Goal: Task Accomplishment & Management: Complete application form

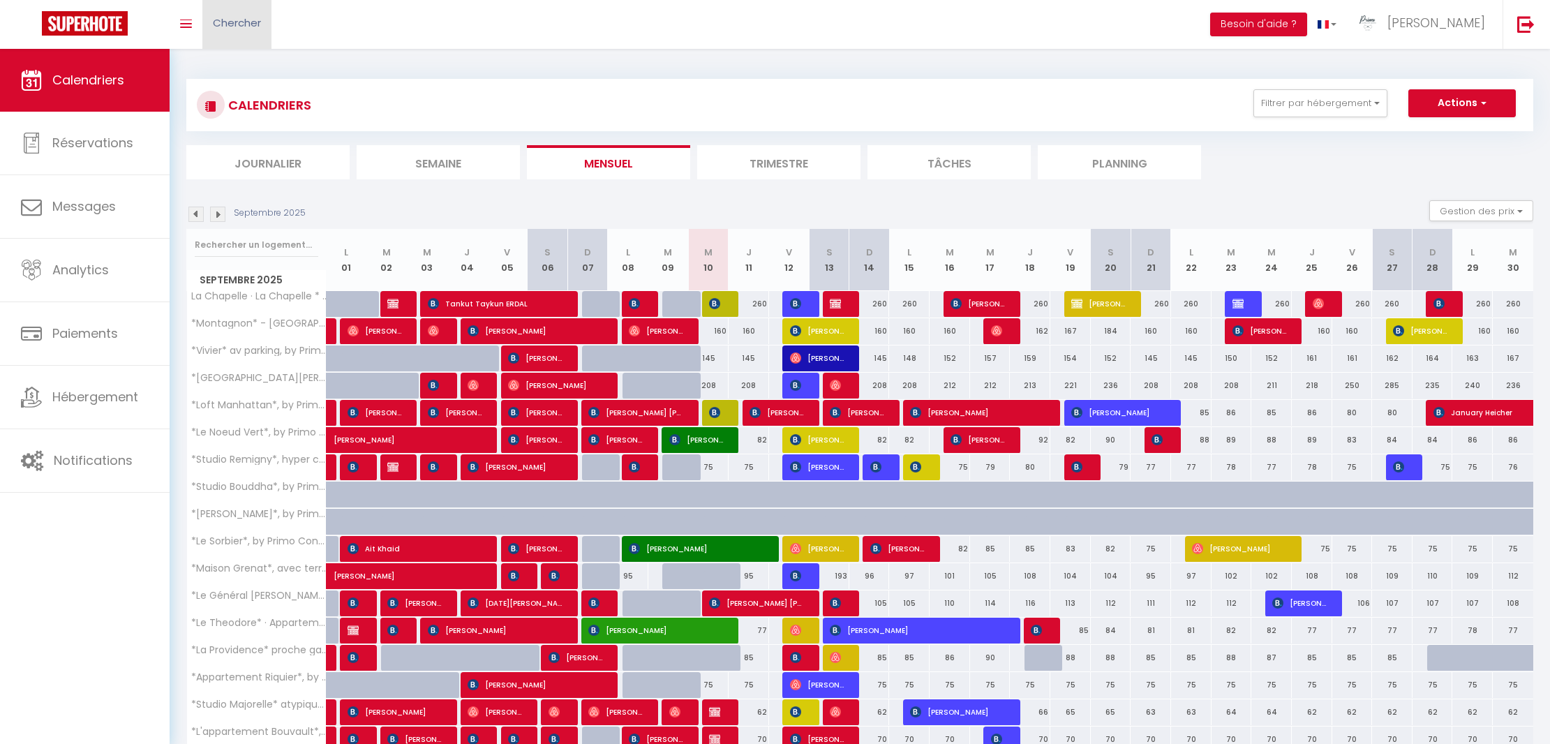
click at [235, 22] on span "Chercher" at bounding box center [237, 22] width 48 height 15
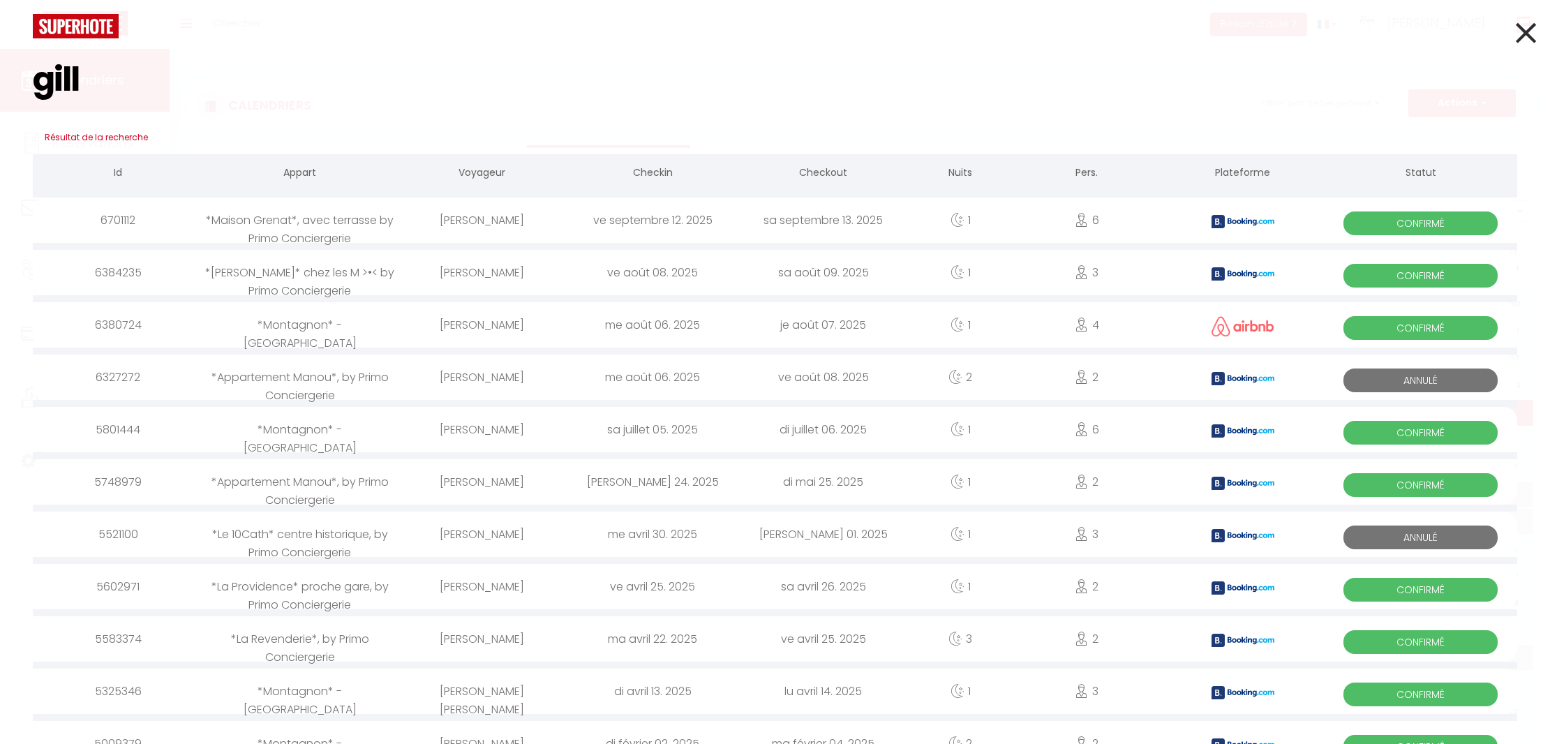
type input "gill"
click at [505, 218] on div "[PERSON_NAME]" at bounding box center [481, 219] width 171 height 45
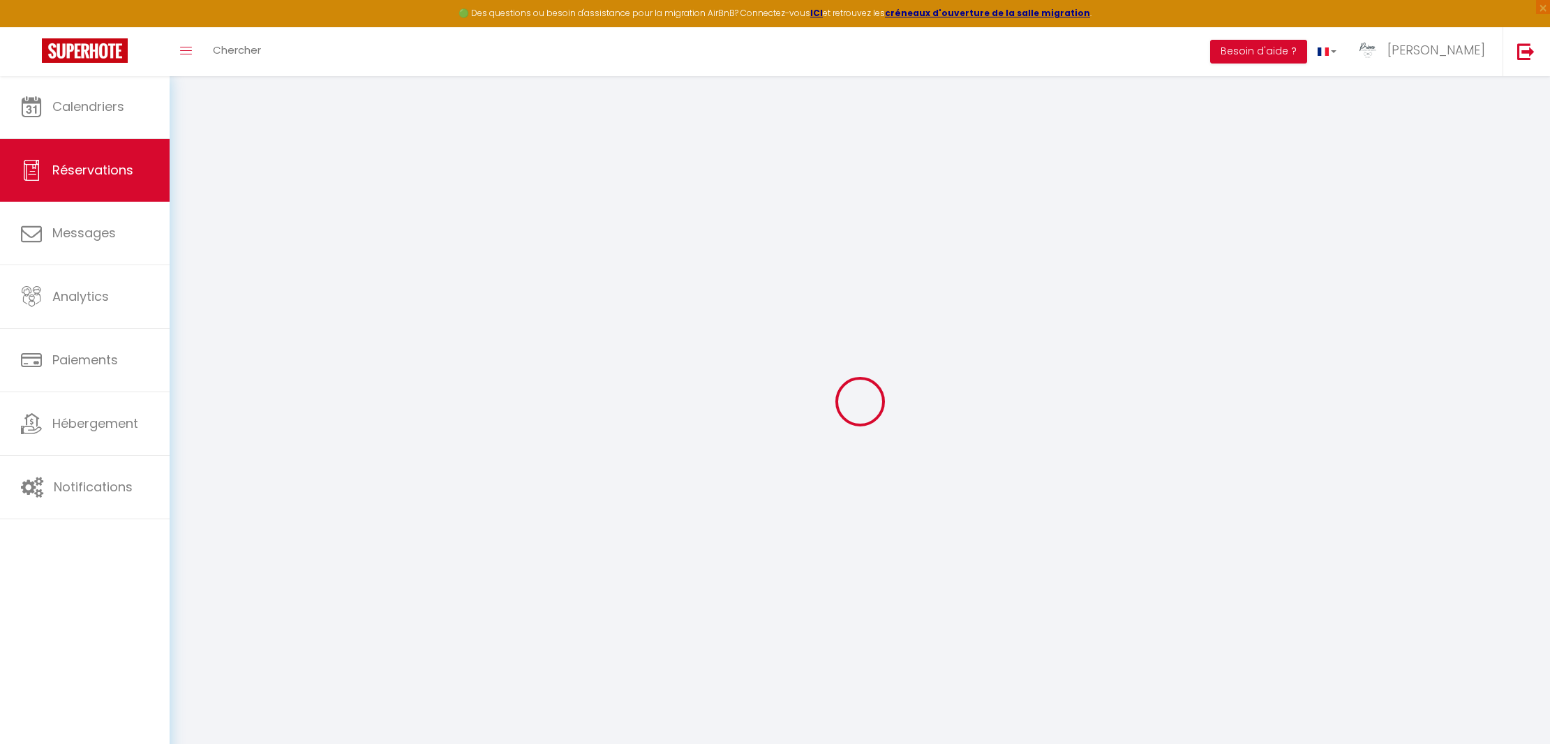
select select
checkbox input "false"
select select
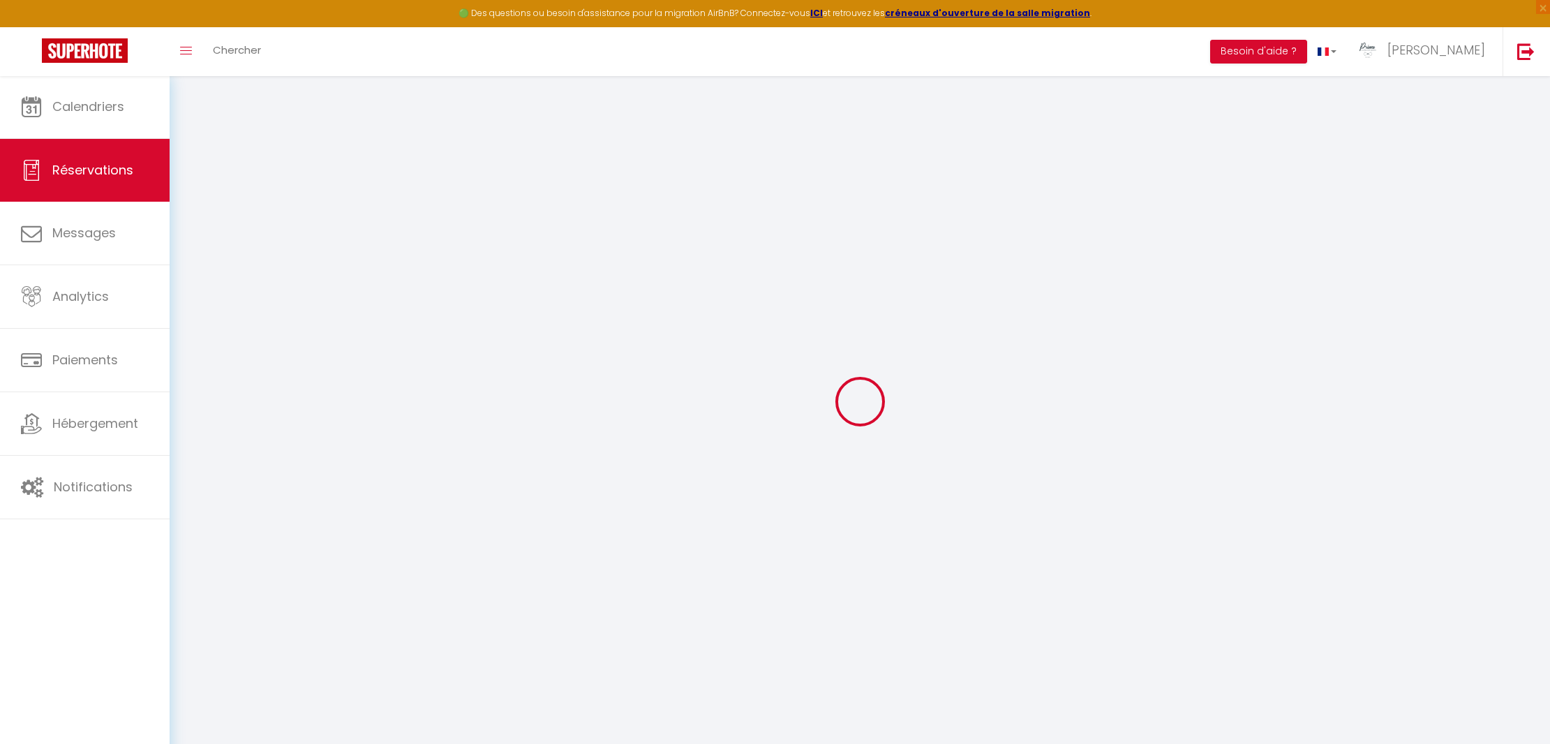
checkbox input "false"
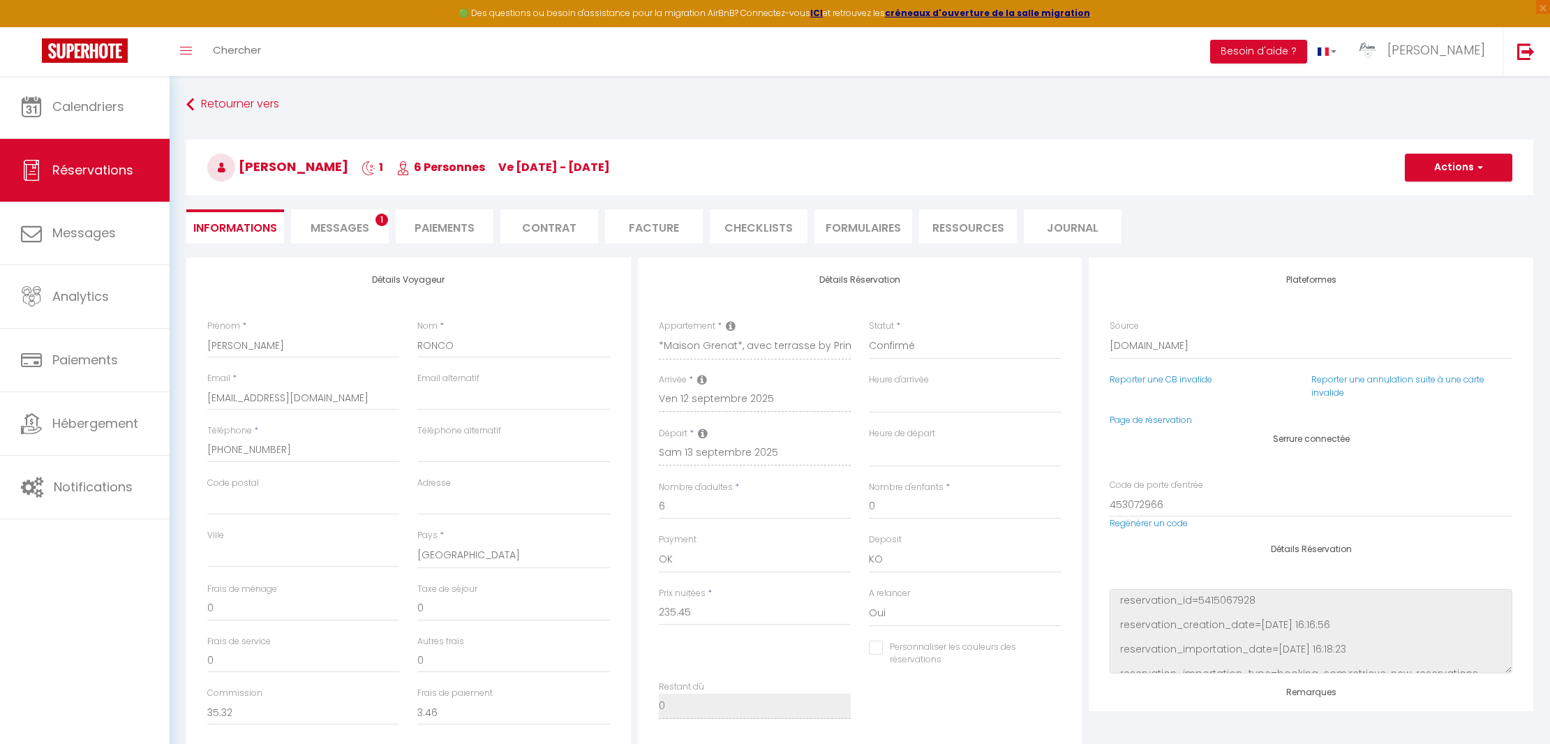
select select
checkbox input "false"
type textarea "** THIS RESERVATION HAS BEEN PRE-PAID ** Je voyage pour affaires et il est poss…"
type input "11.77"
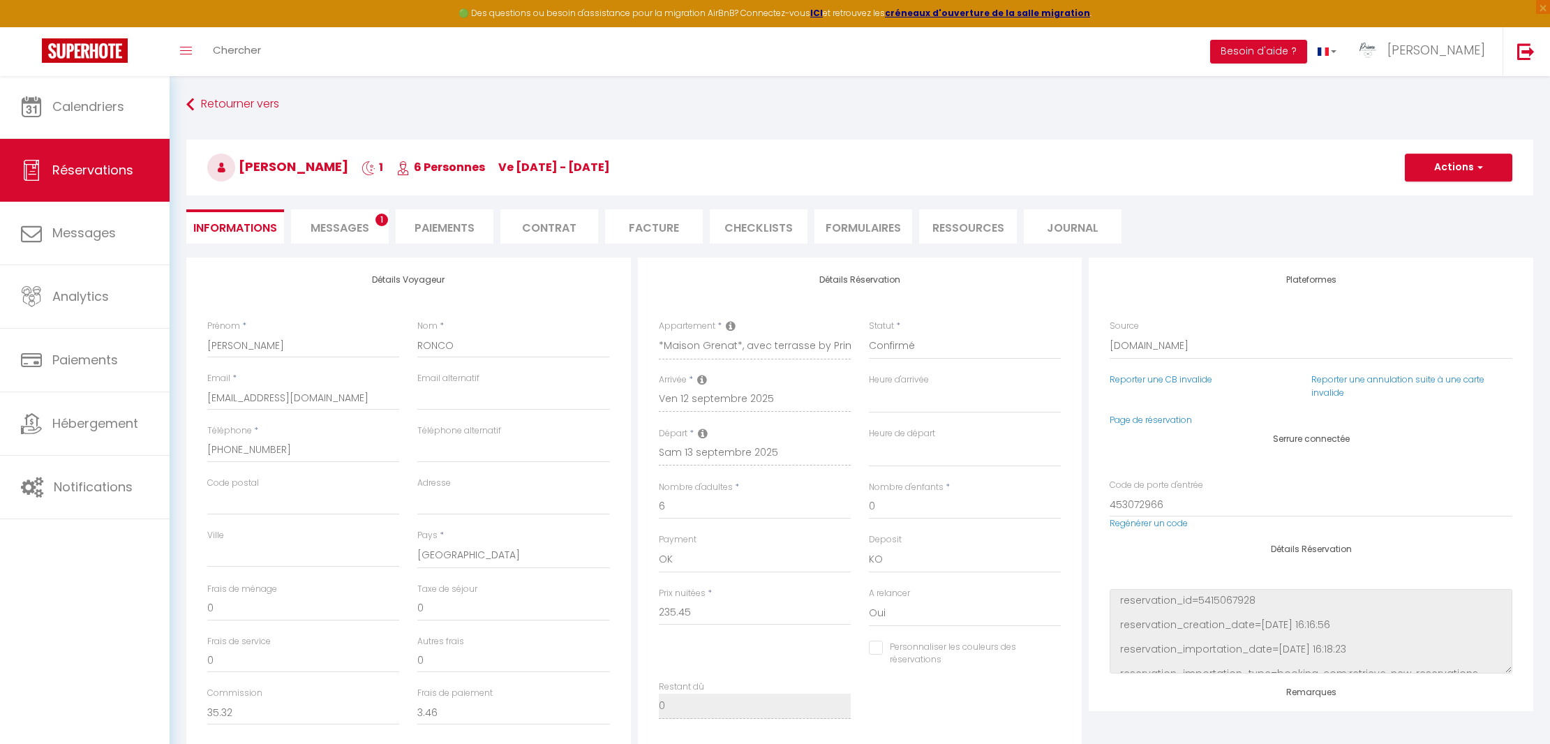
select select
checkbox input "false"
select select
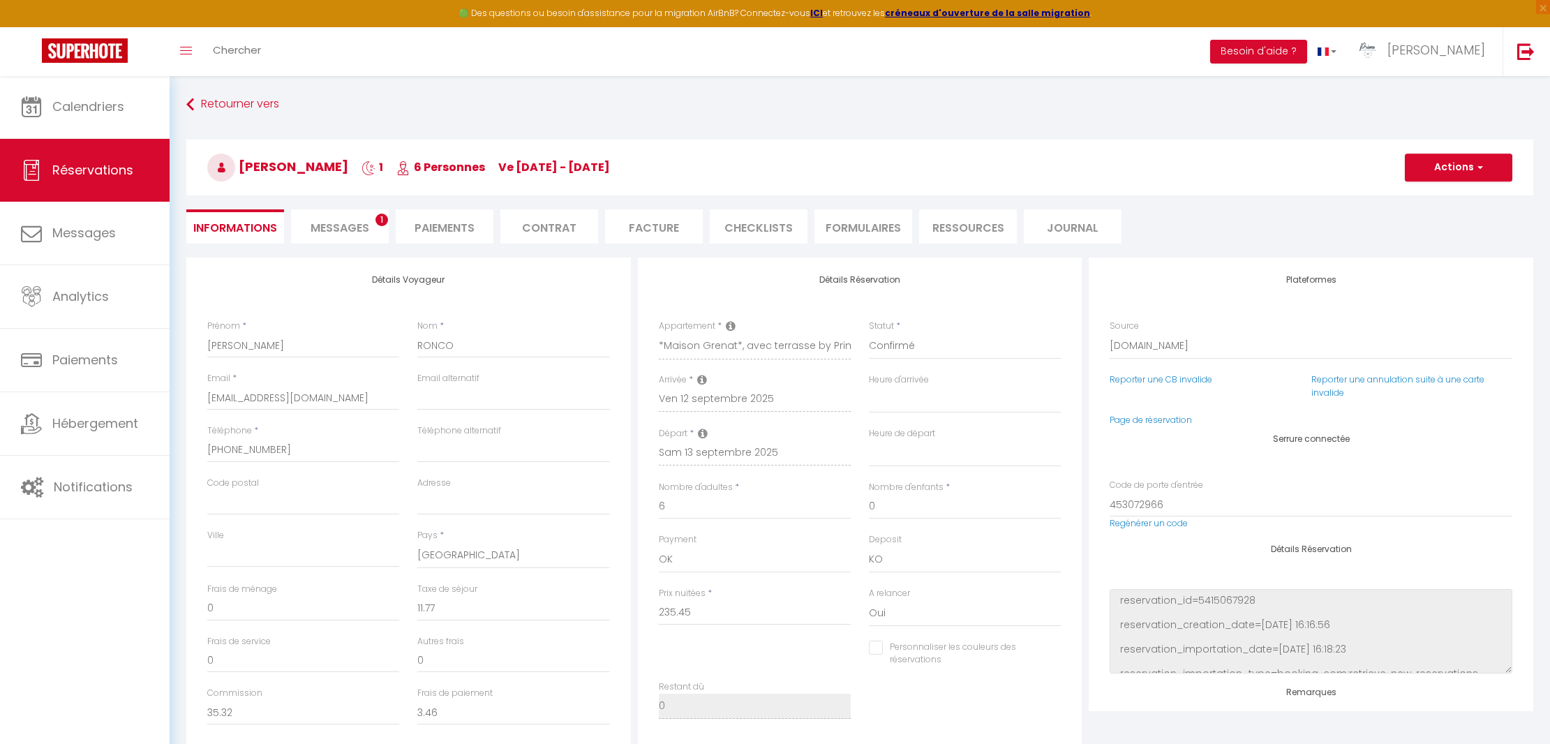
click at [354, 237] on li "Messages 1" at bounding box center [340, 226] width 98 height 34
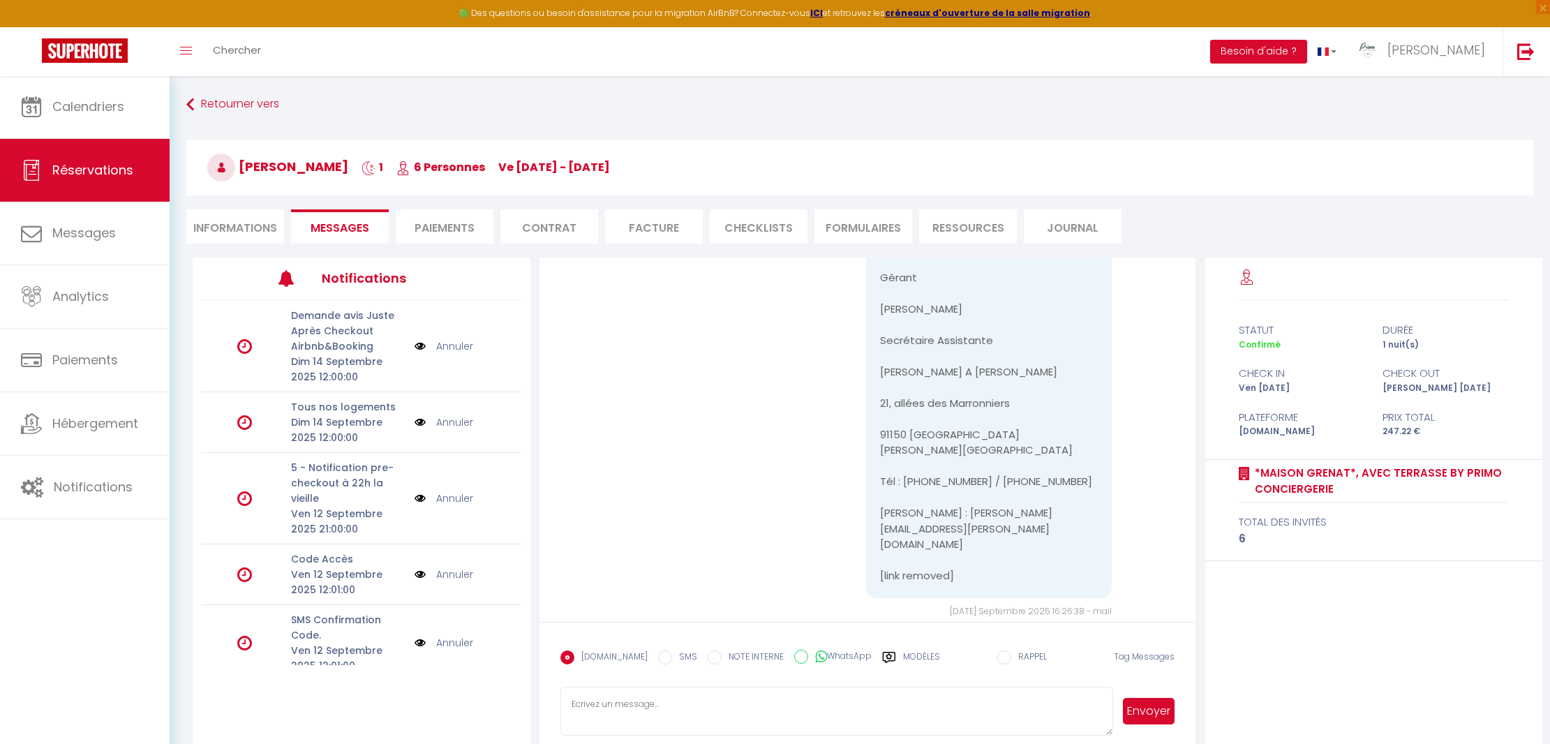
scroll to position [1576, 0]
click at [453, 239] on li "Paiements" at bounding box center [445, 226] width 98 height 34
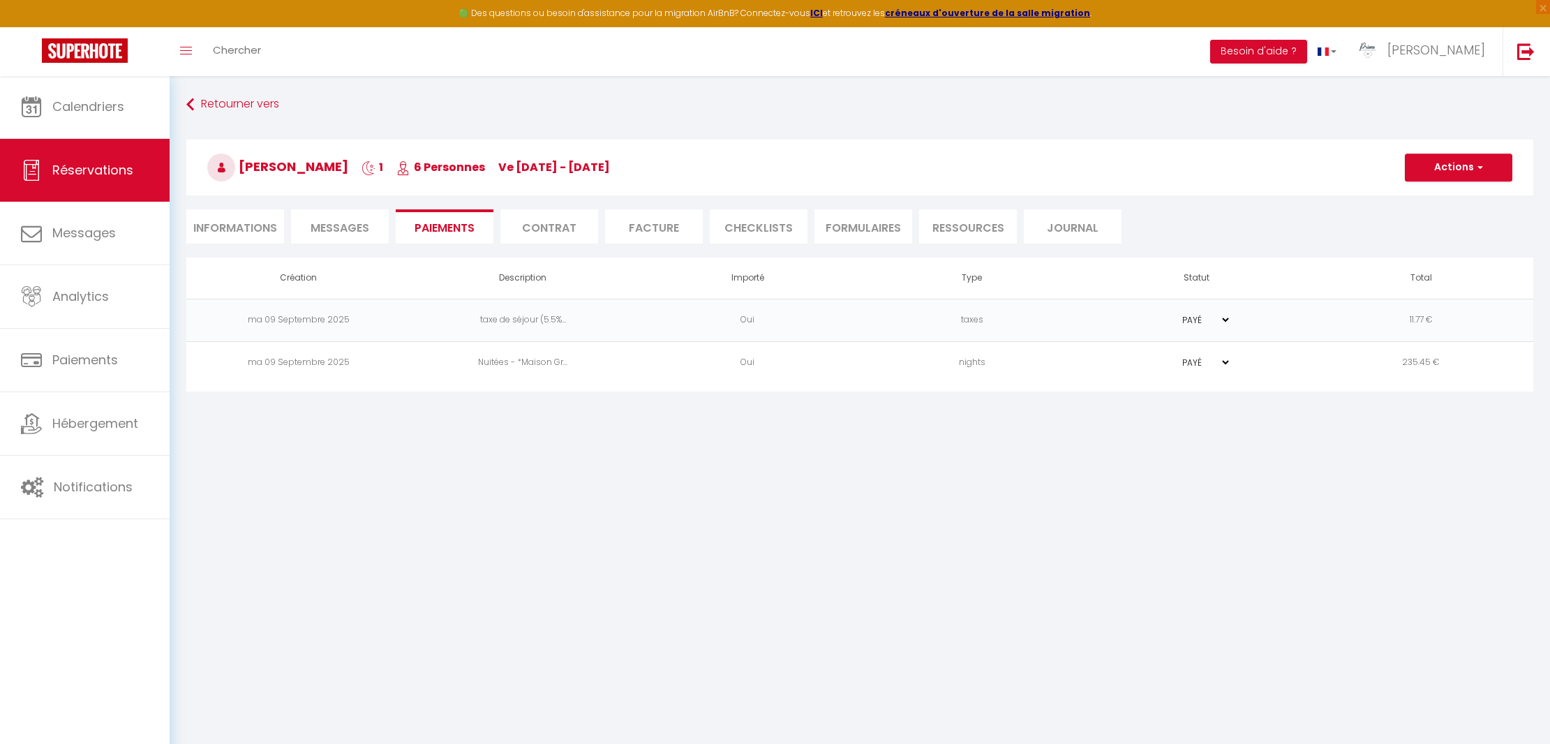
click at [523, 228] on li "Contrat" at bounding box center [549, 226] width 98 height 34
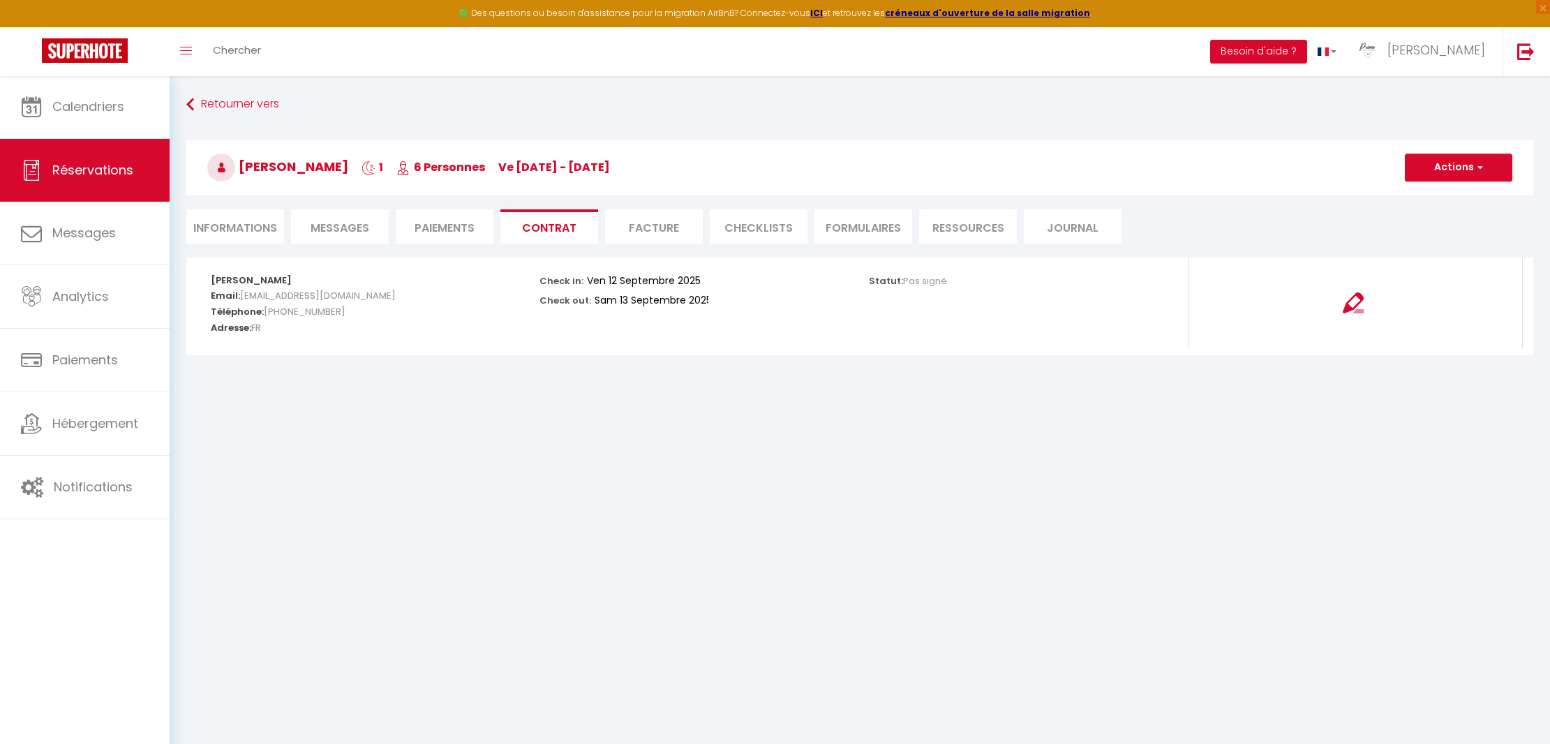
click at [341, 228] on span "Messages" at bounding box center [340, 228] width 59 height 16
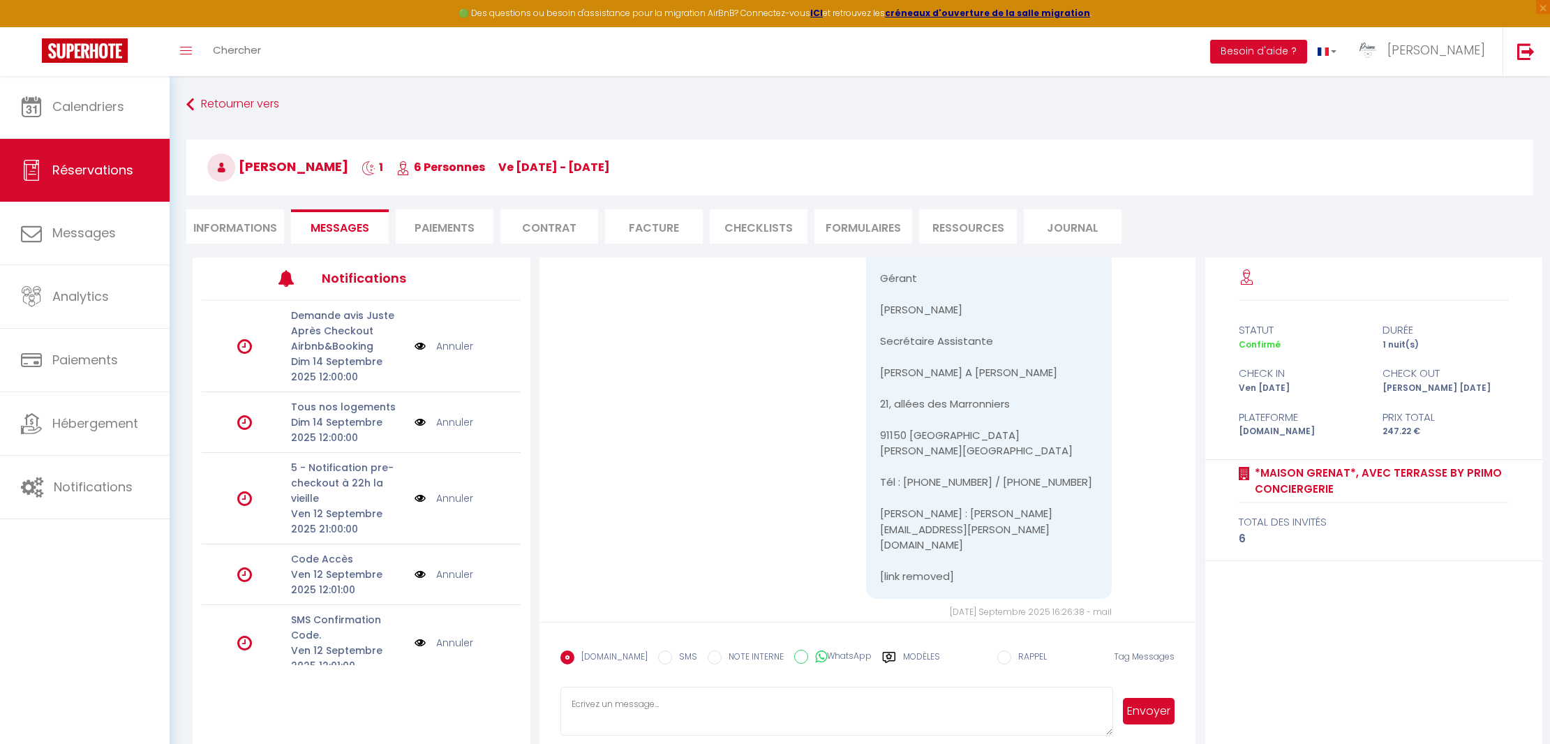
select select
click at [256, 226] on li "Informations" at bounding box center [235, 226] width 98 height 34
select select
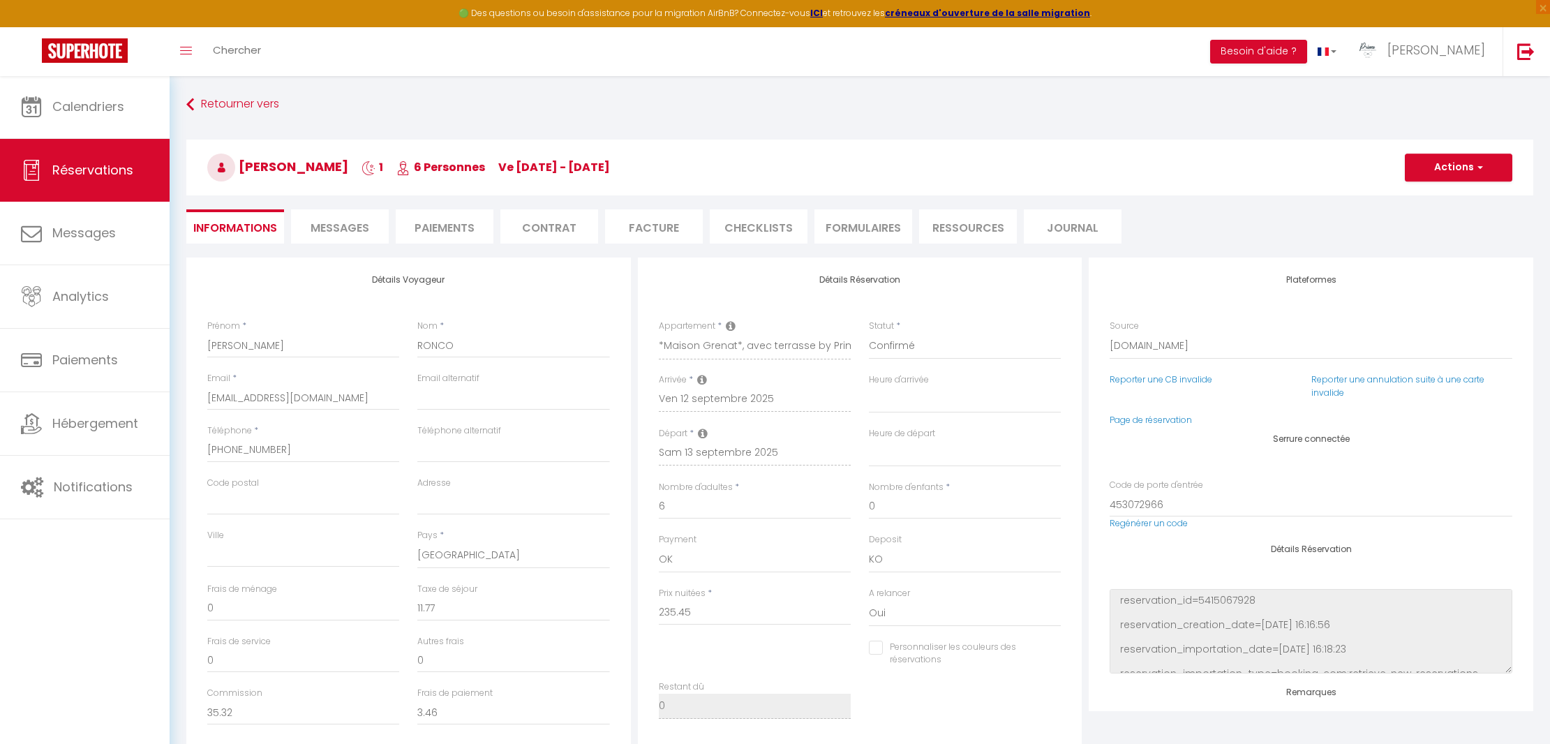
select select
checkbox input "false"
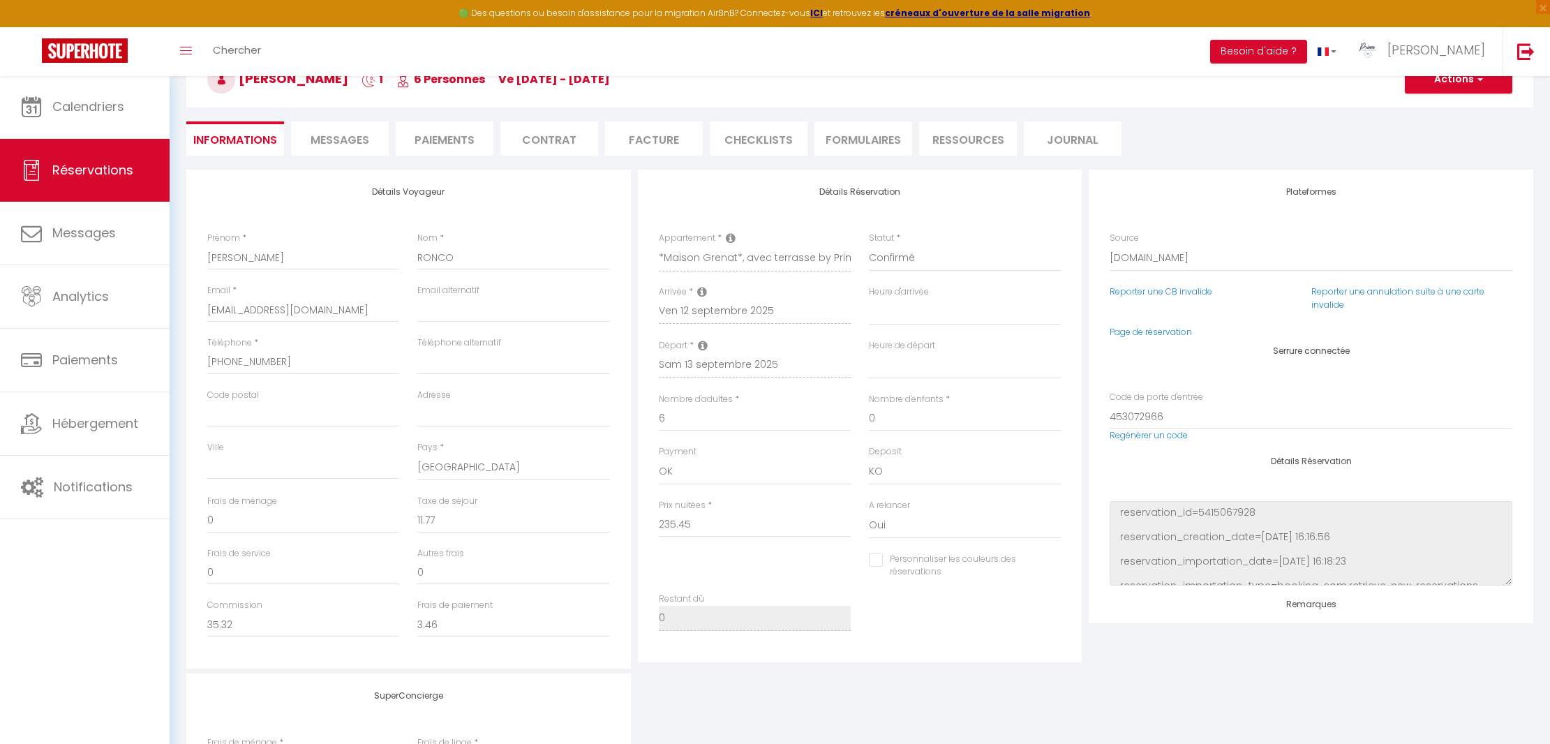
scroll to position [110, 0]
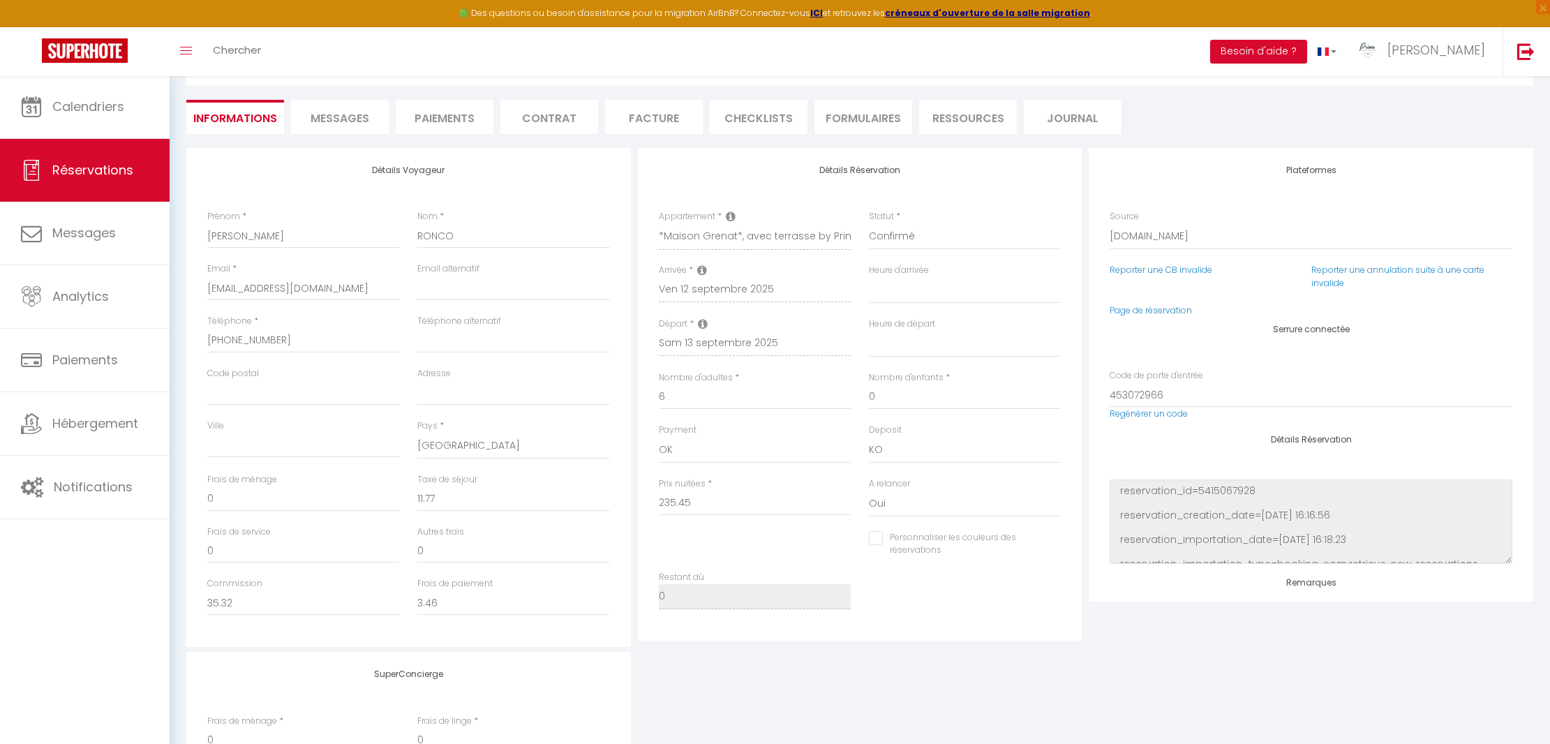
select select
checkbox input "false"
select select
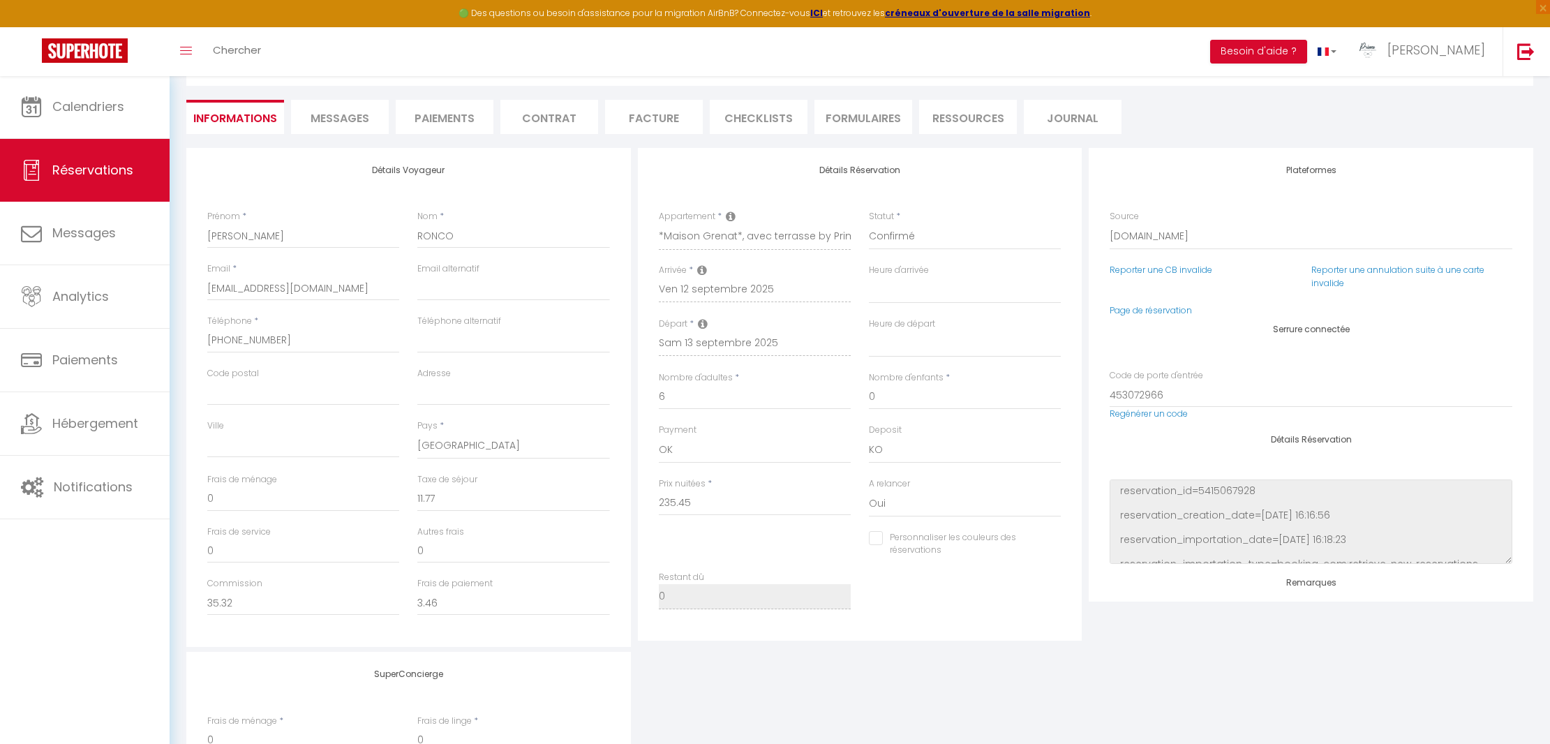
checkbox input "false"
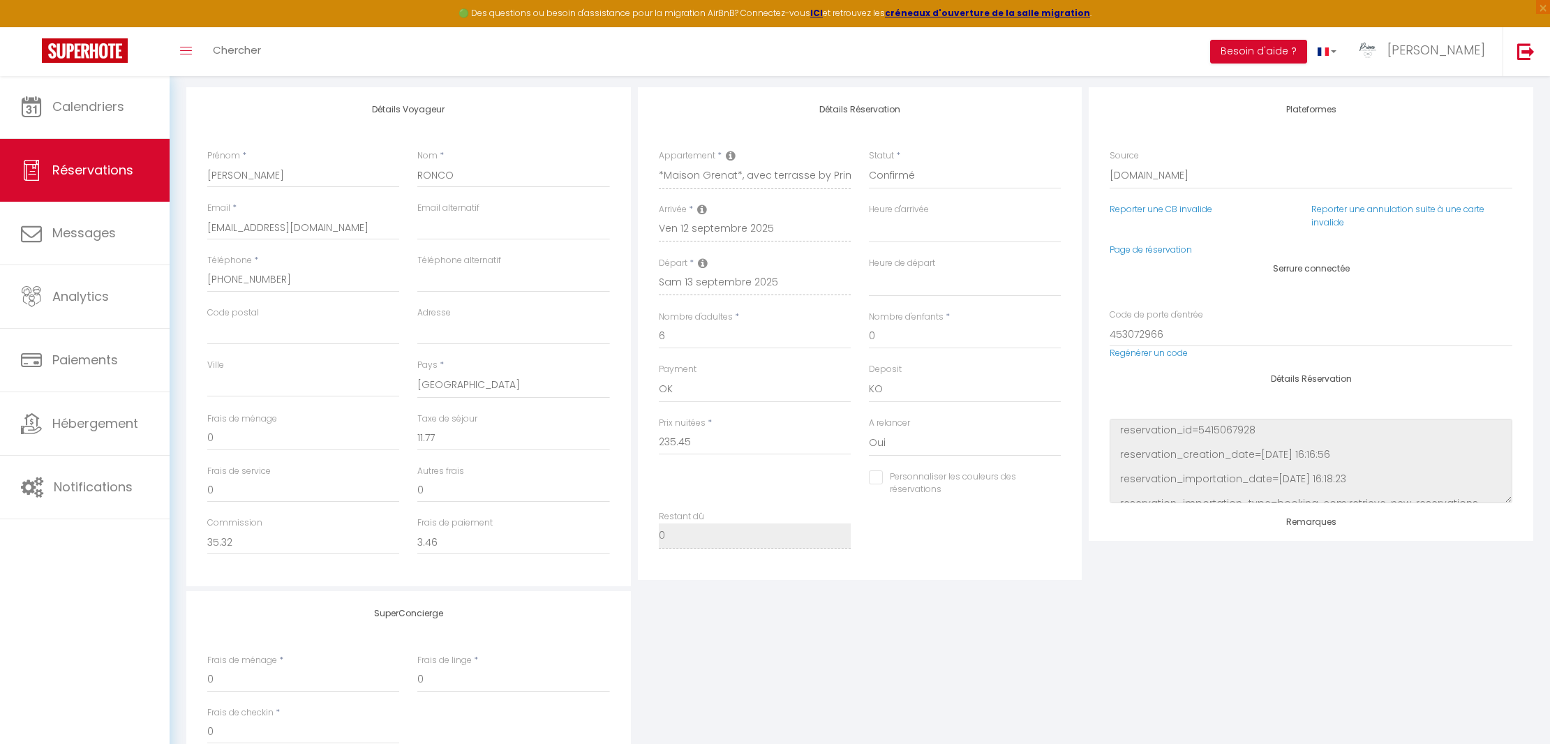
scroll to position [202, 0]
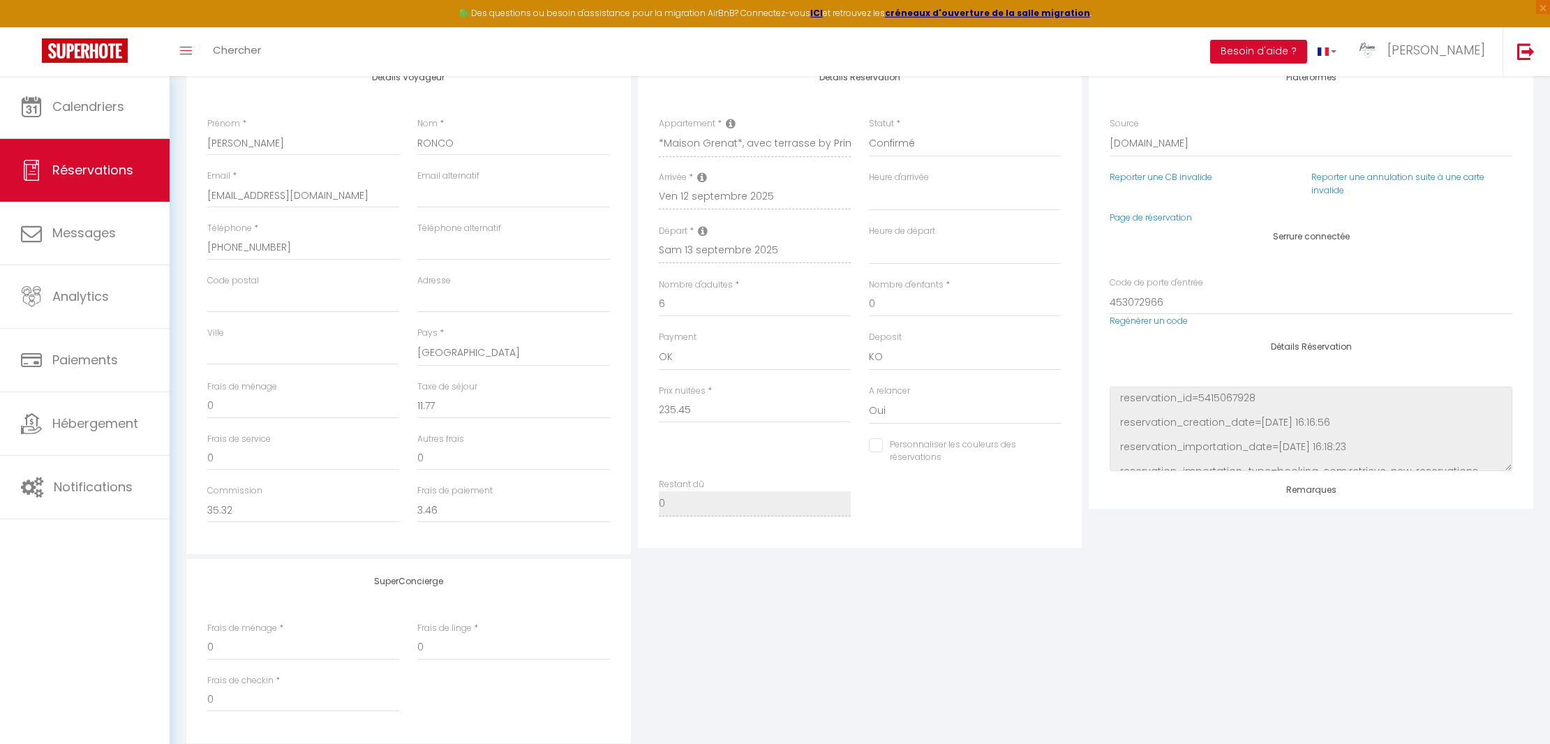
select select
checkbox input "false"
select select
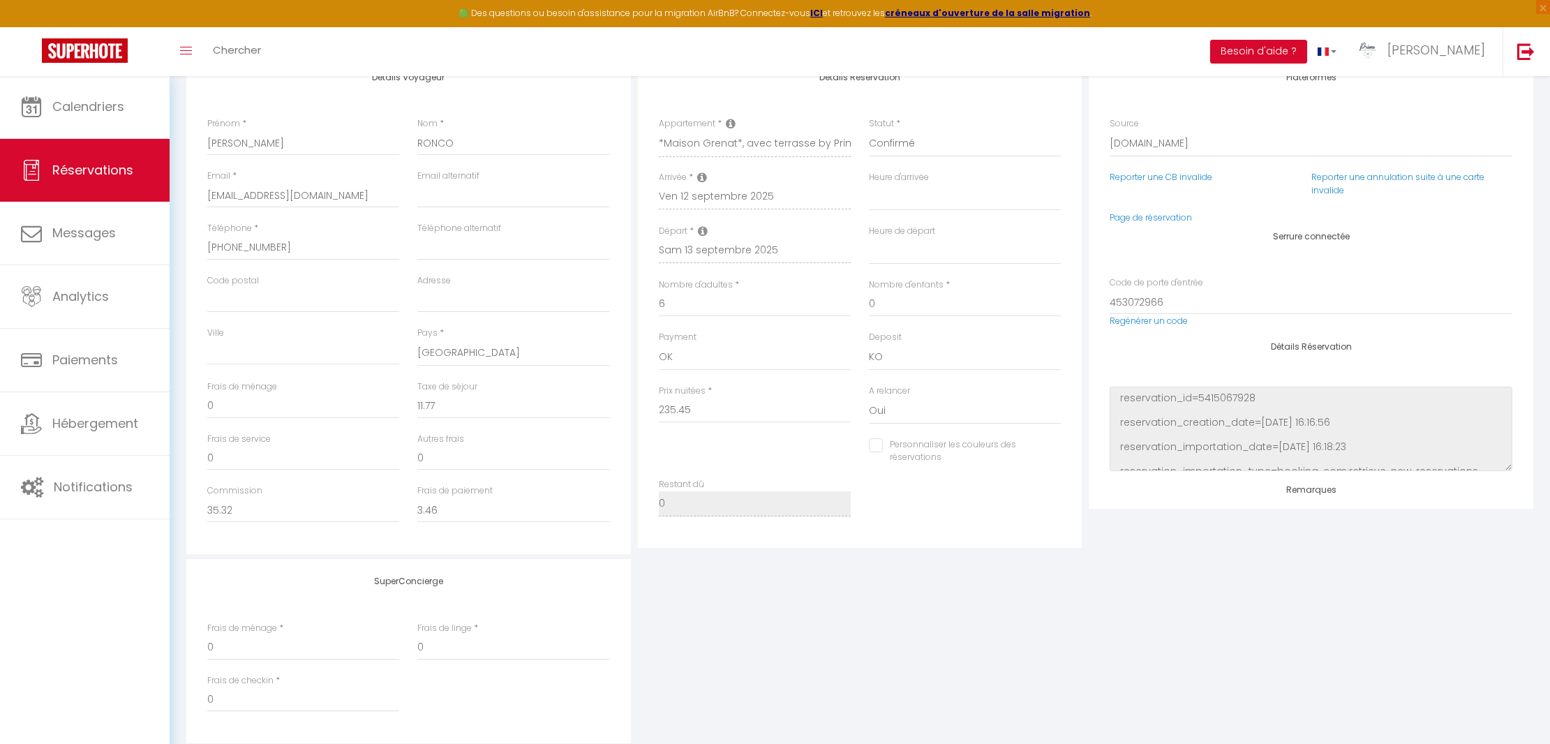
checkbox input "false"
select select
checkbox input "false"
select select
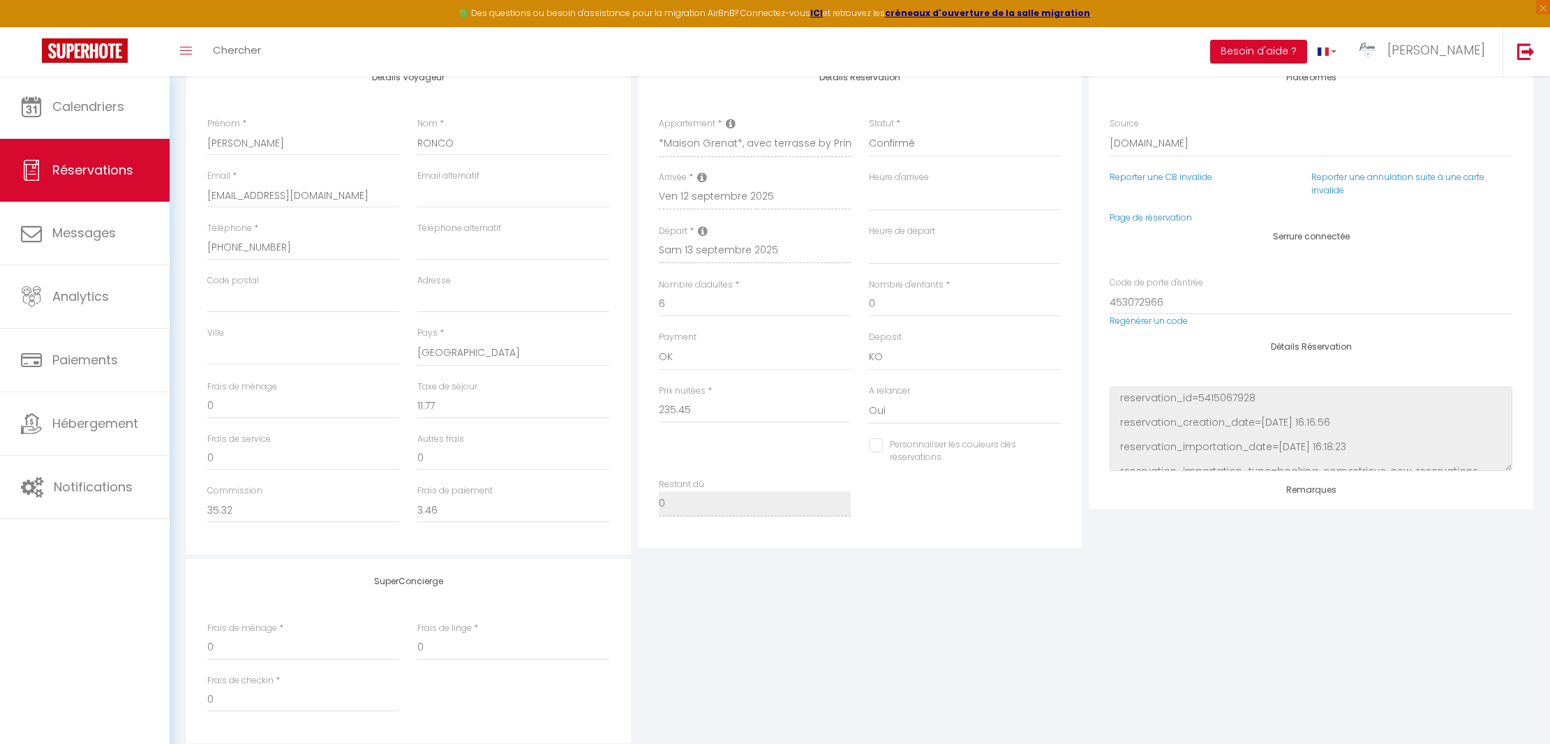
select select
checkbox input "false"
select select
checkbox input "false"
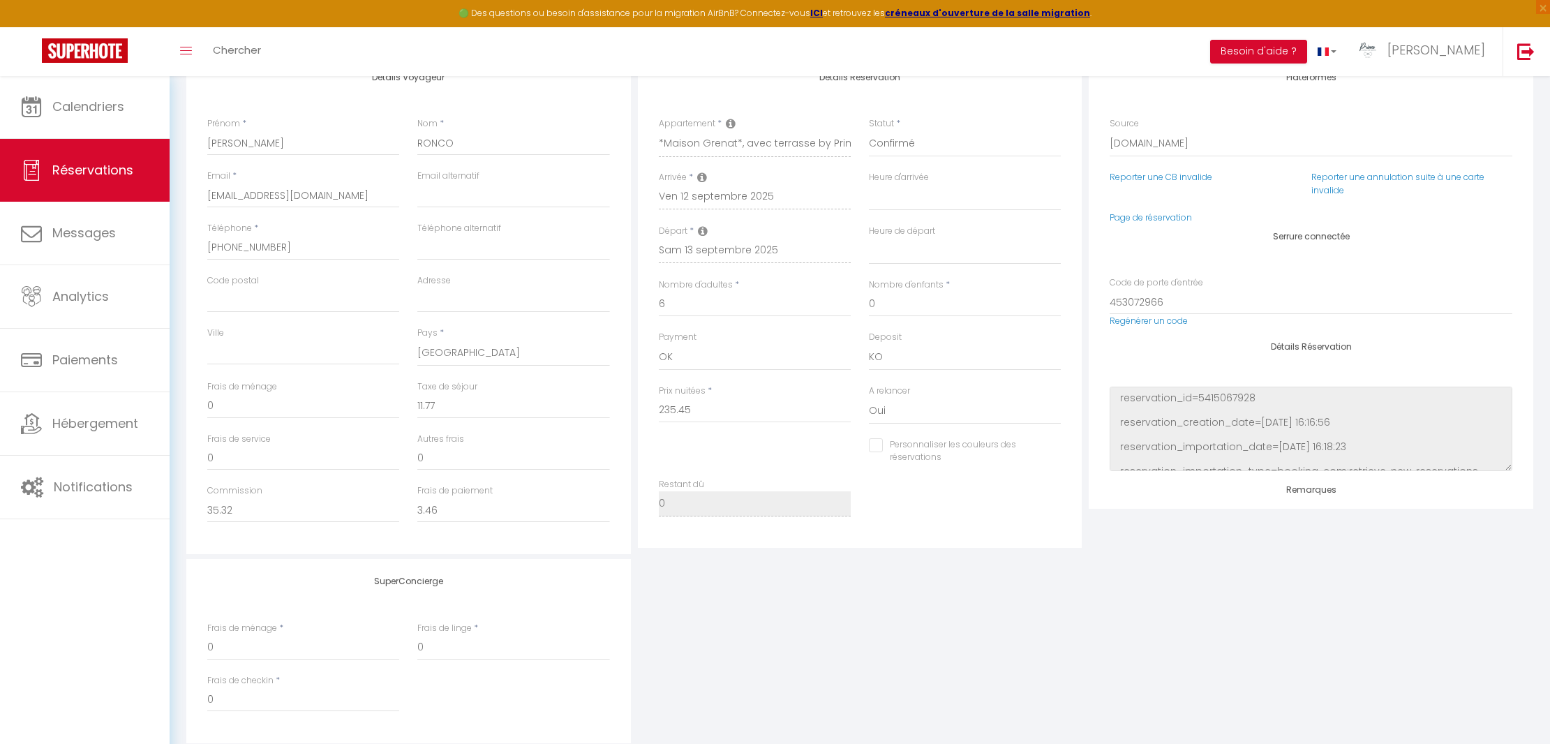
select select
checkbox input "false"
select select
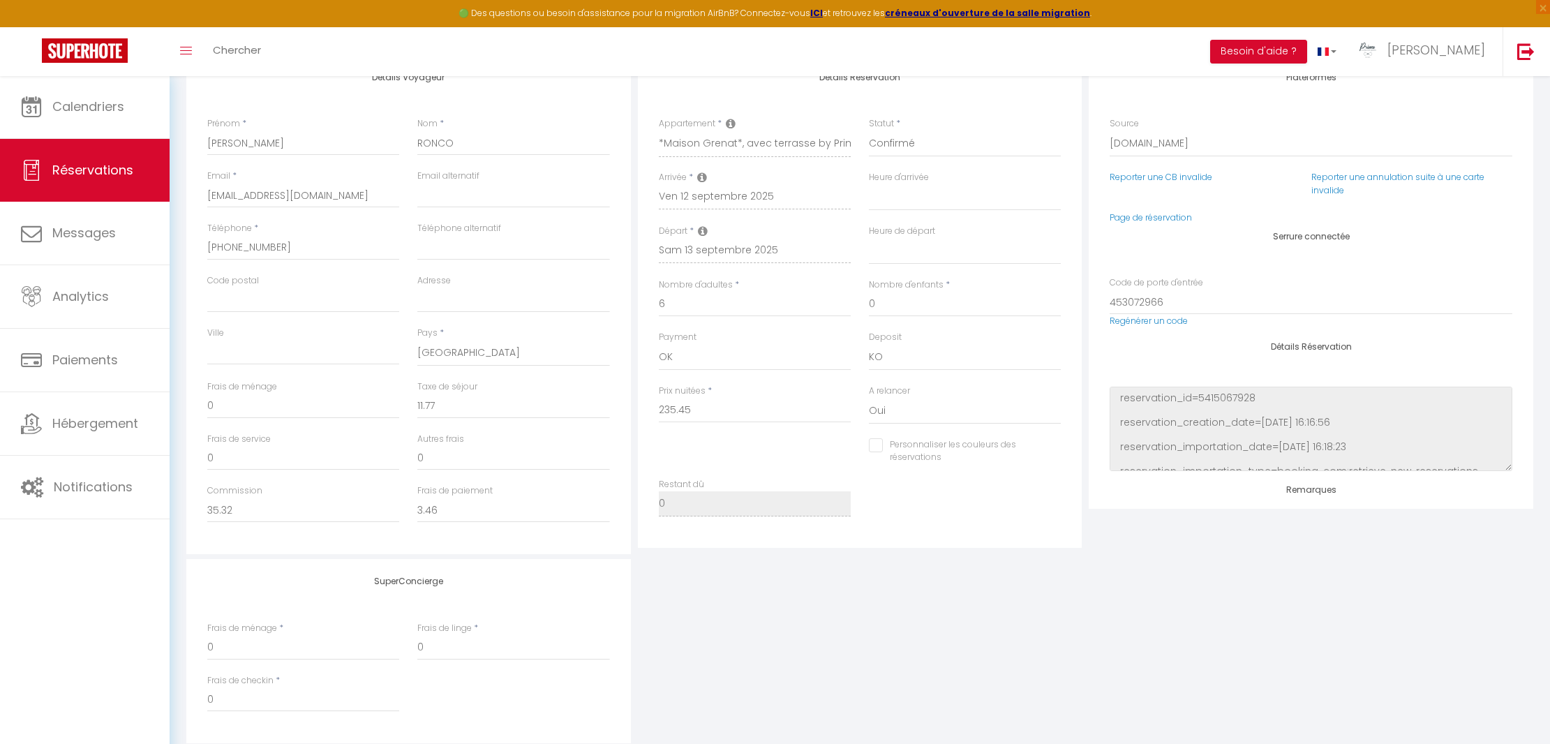
checkbox input "false"
select select
checkbox input "false"
select select
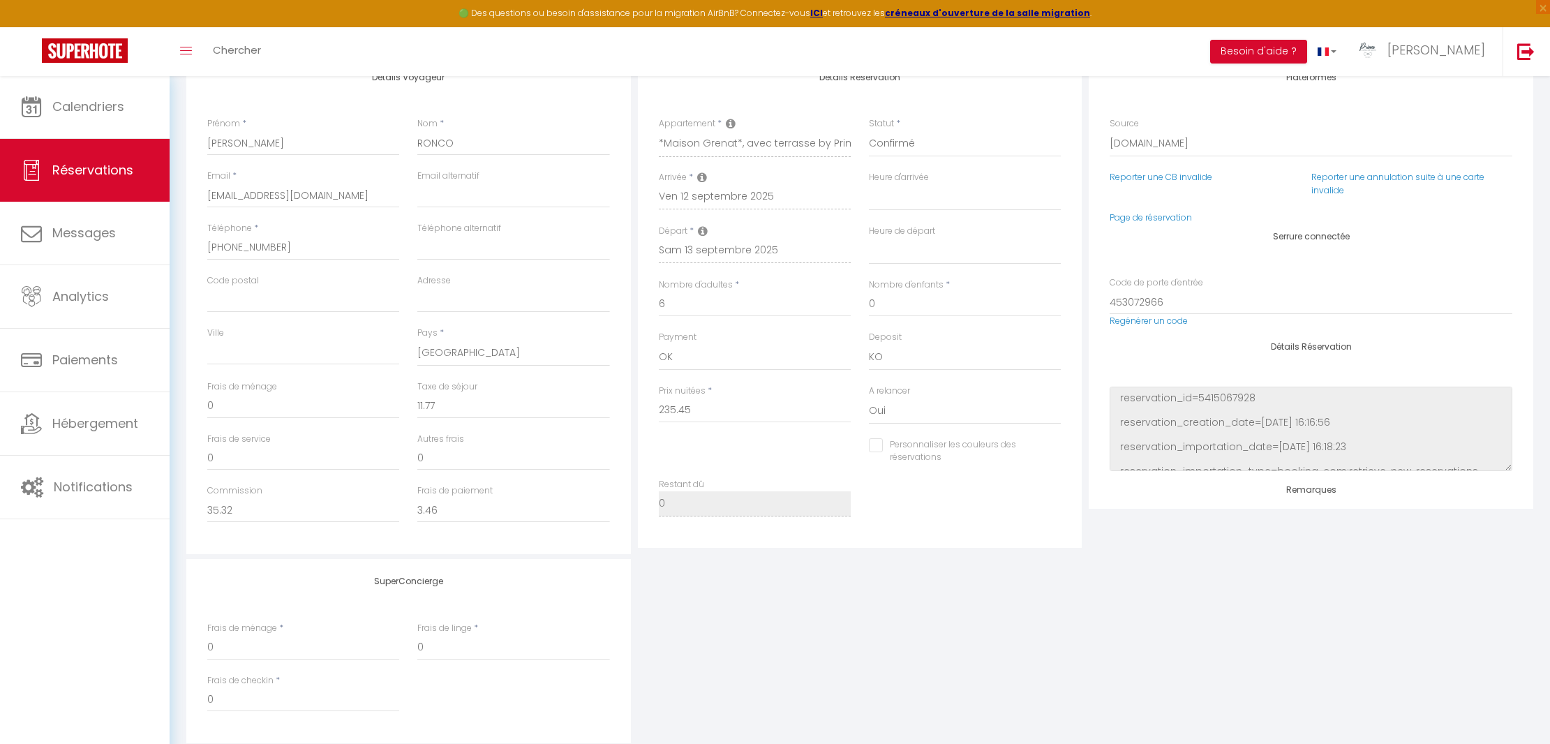
select select
checkbox input "false"
select select
checkbox input "false"
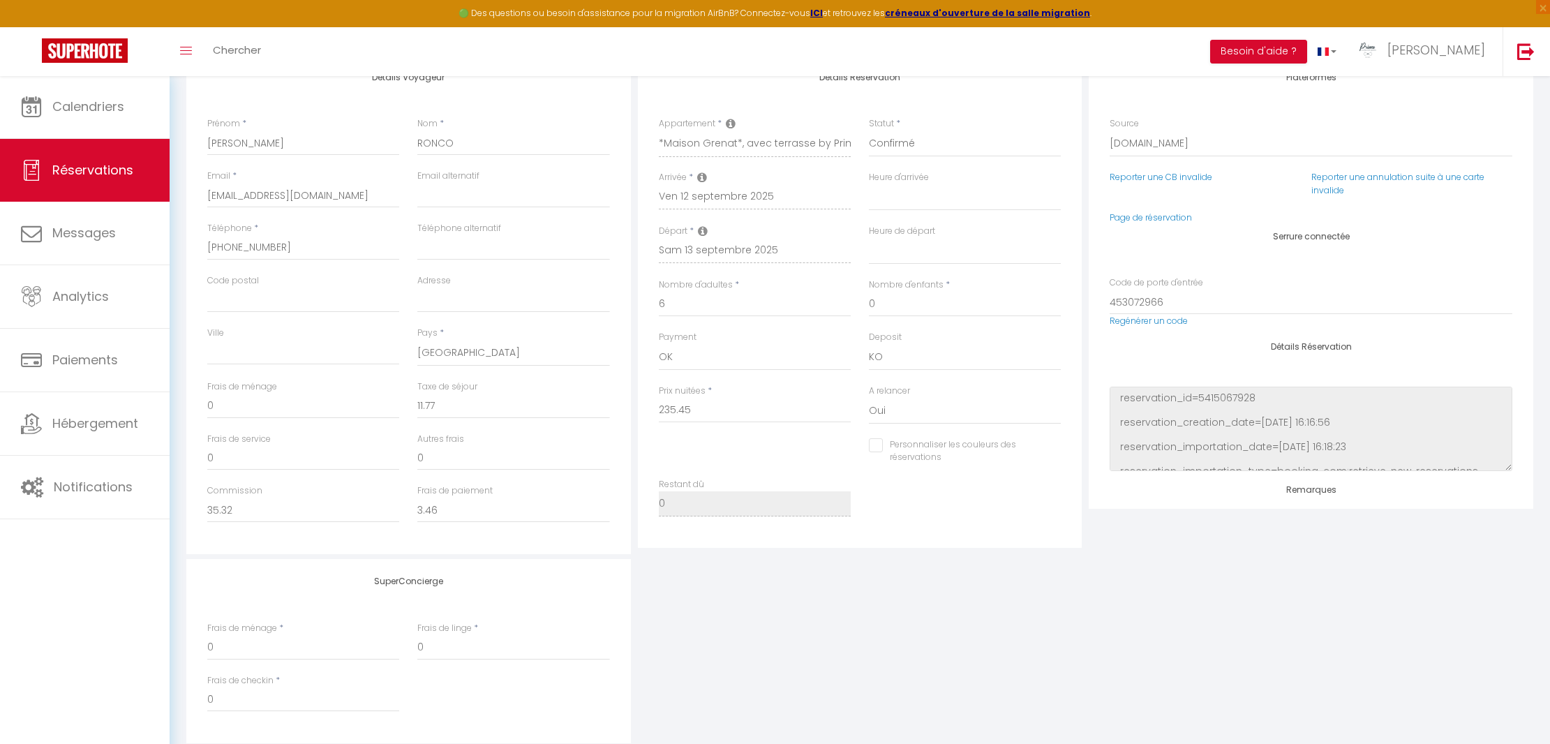
select select
checkbox input "false"
select select
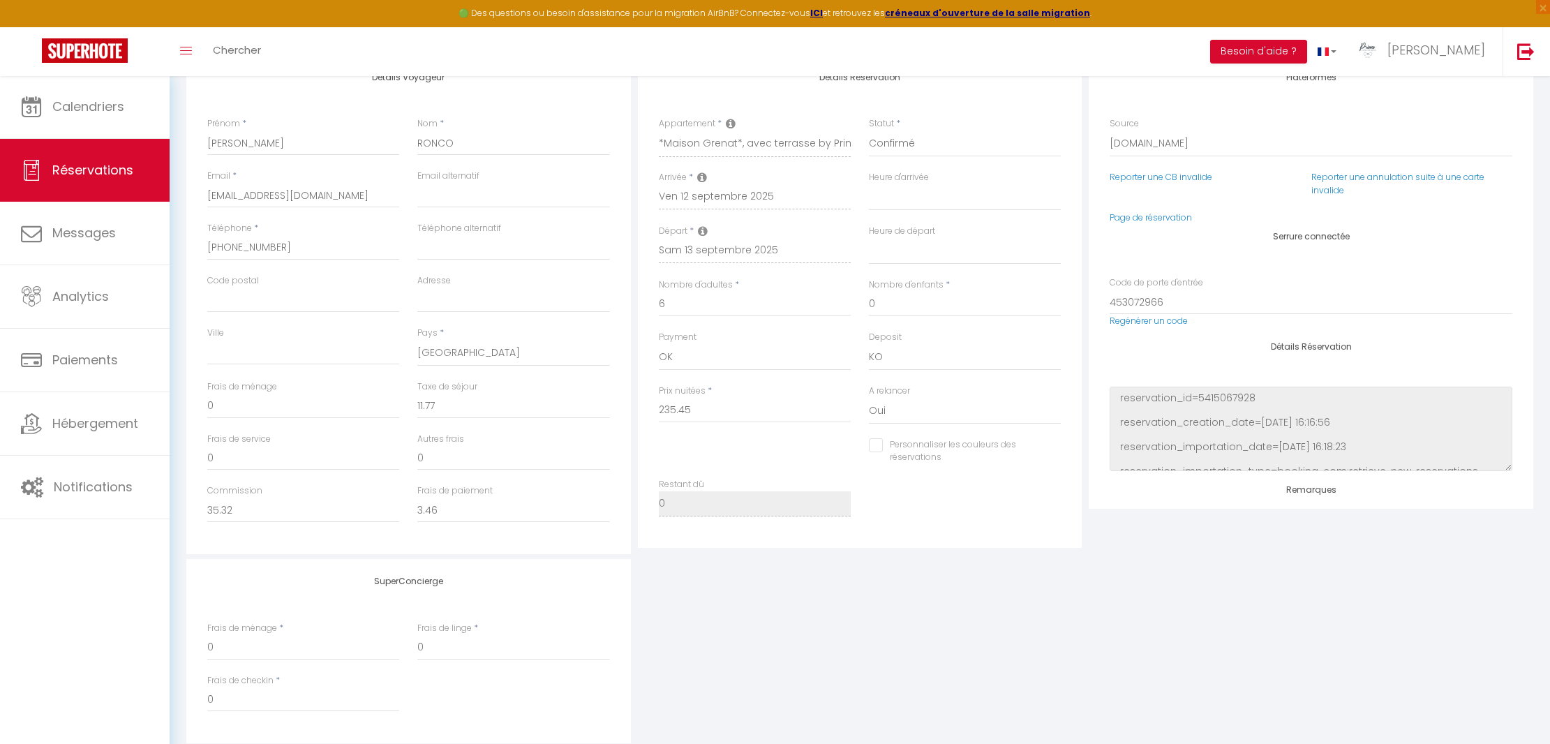
checkbox input "false"
select select
checkbox input "false"
select select
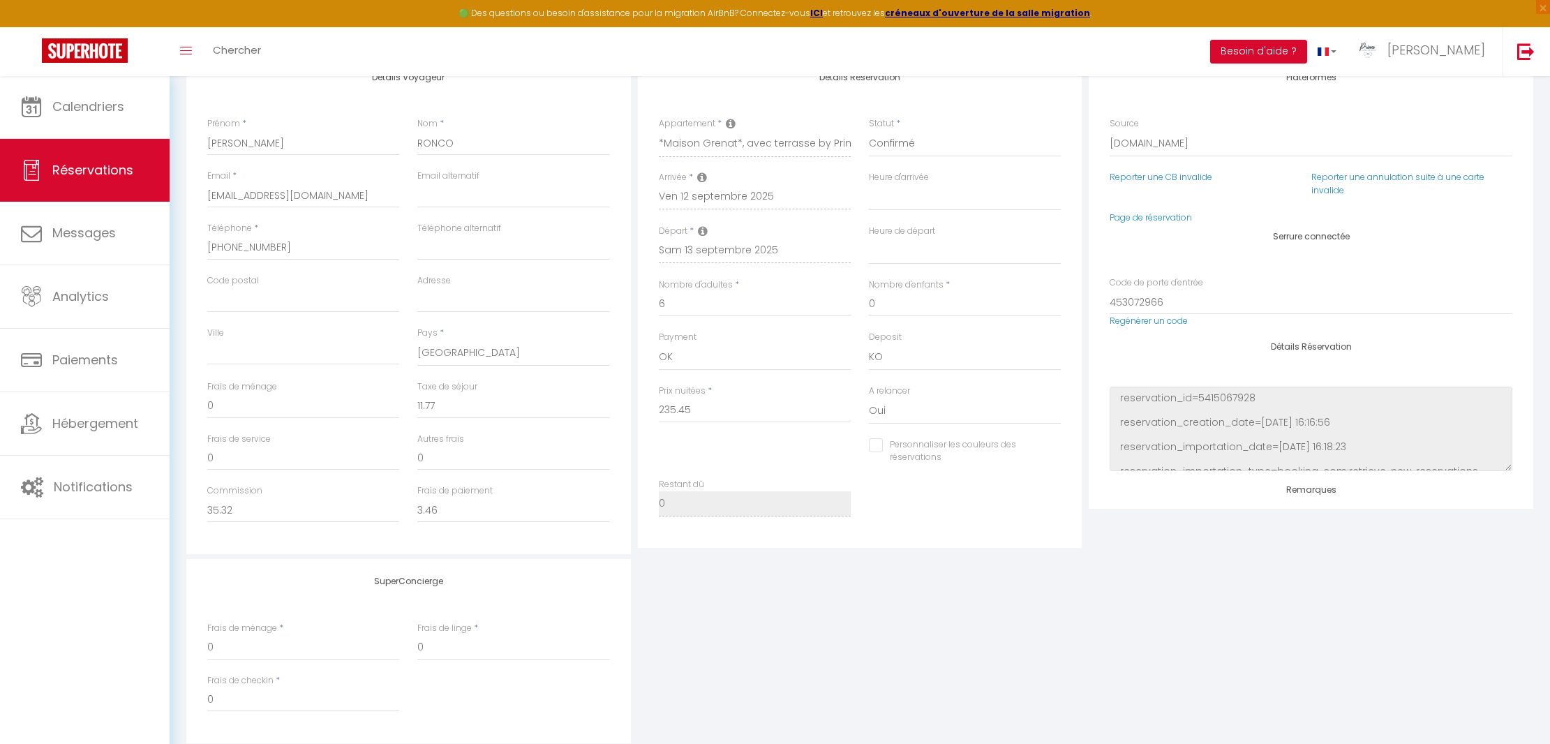
select select
checkbox input "false"
select select
checkbox input "false"
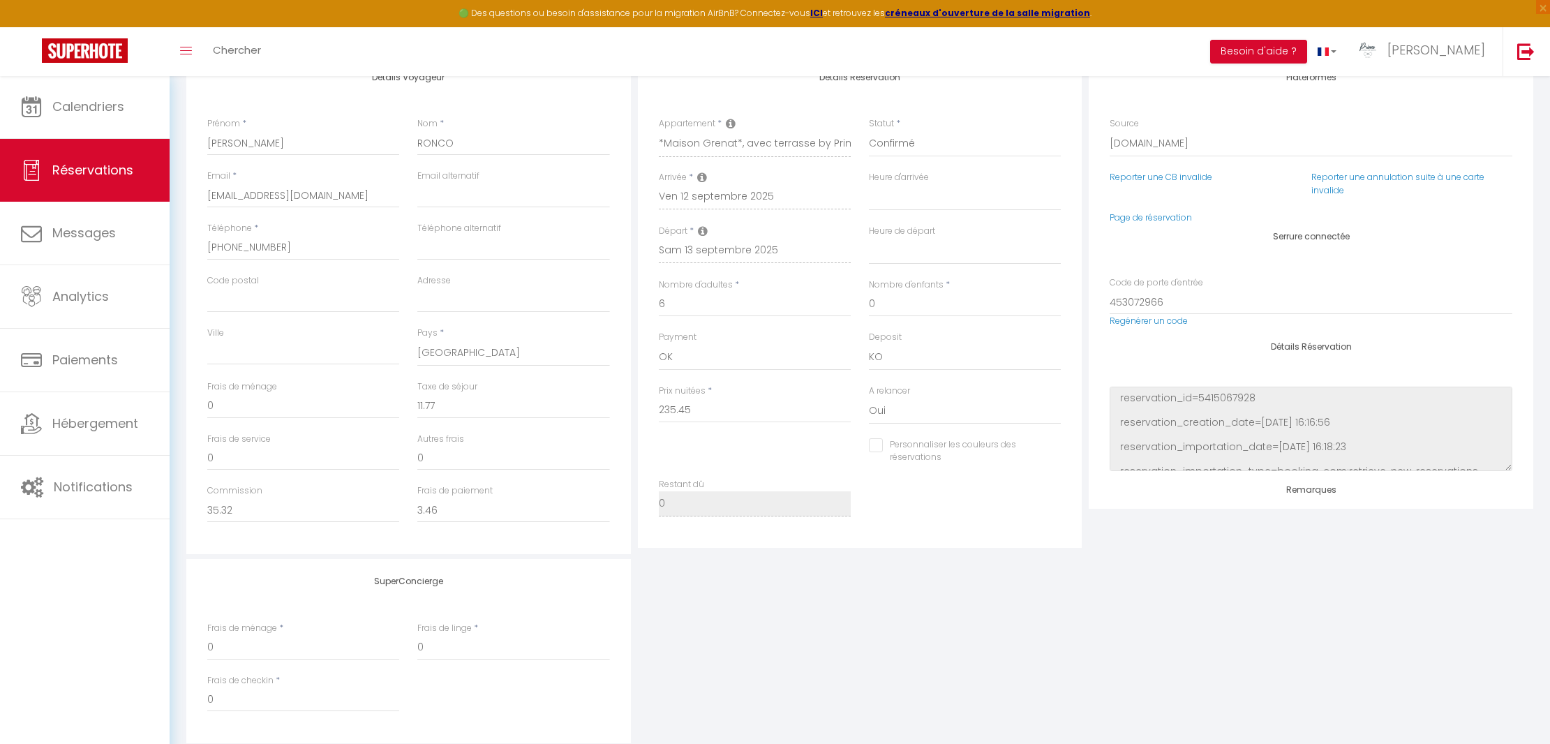
select select
checkbox input "false"
select select
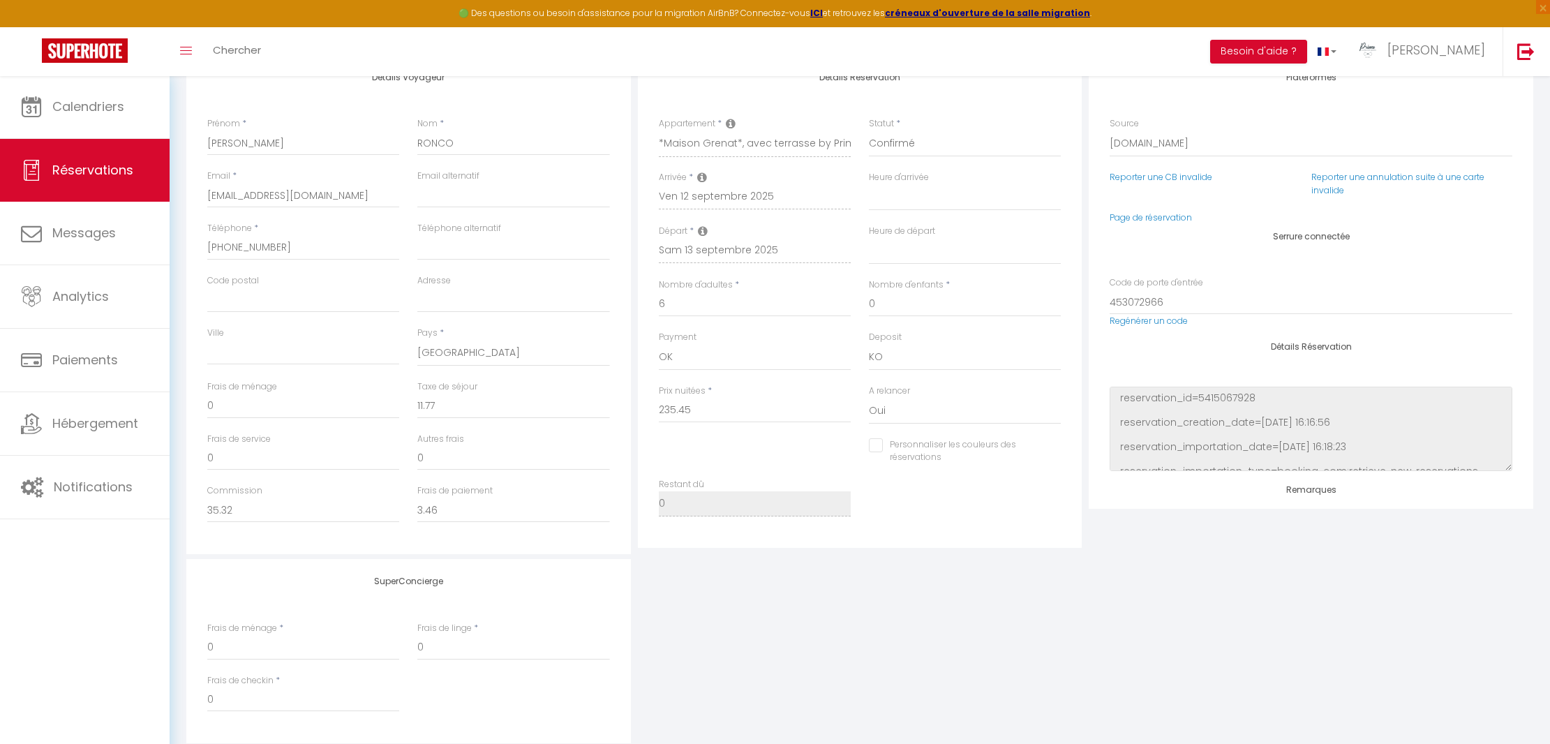
checkbox input "false"
select select
checkbox input "false"
select select
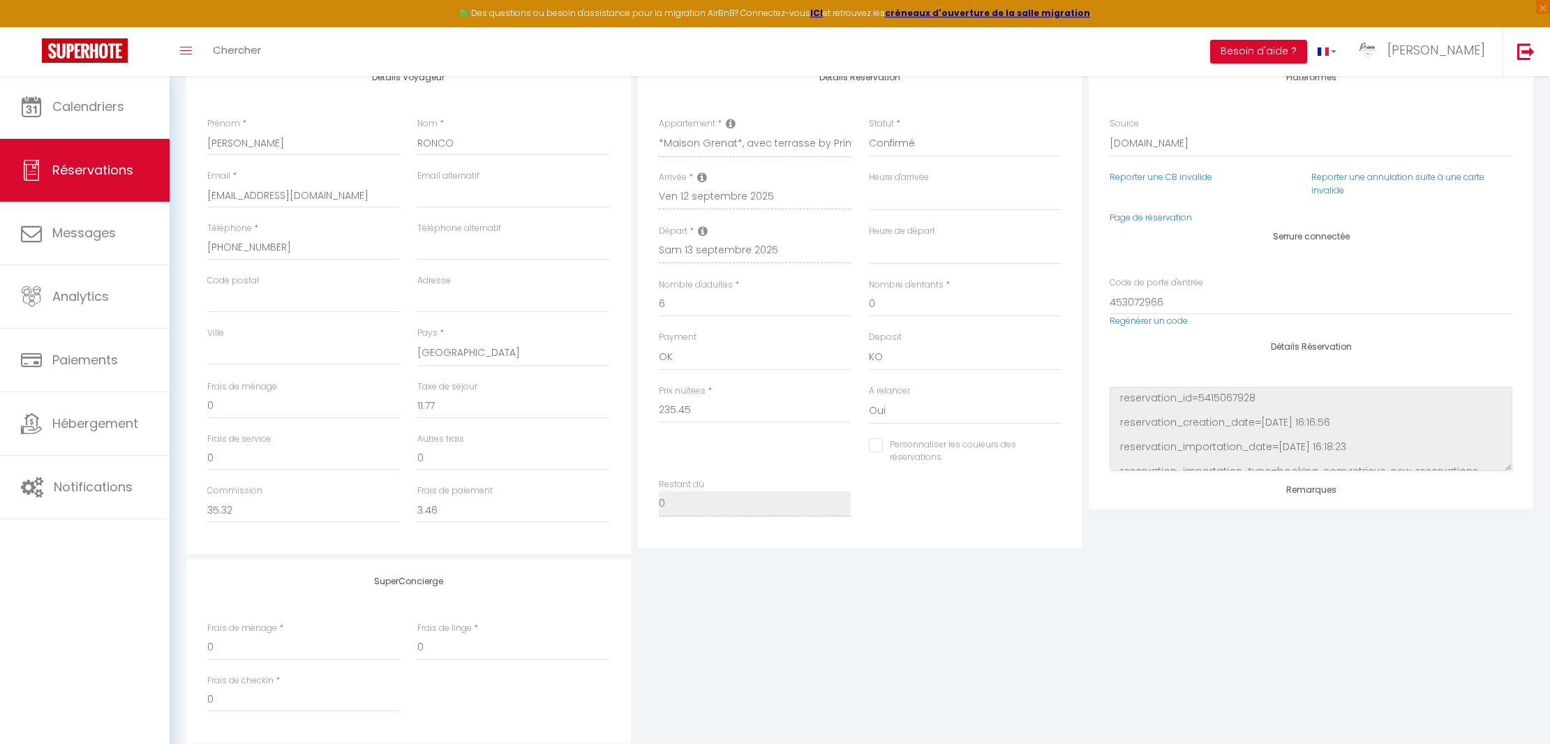
select select
checkbox input "false"
select select
checkbox input "false"
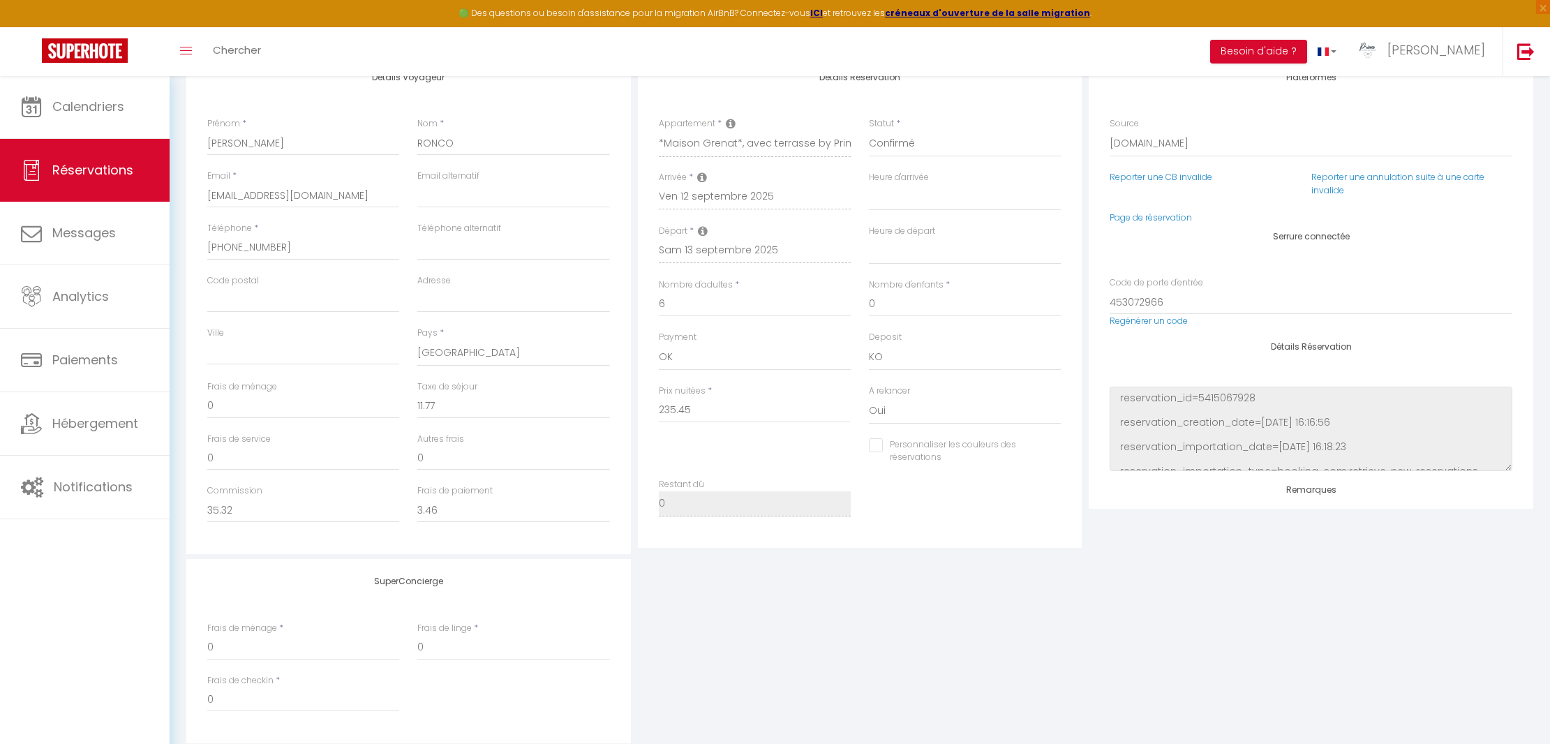
select select
checkbox input "false"
select select
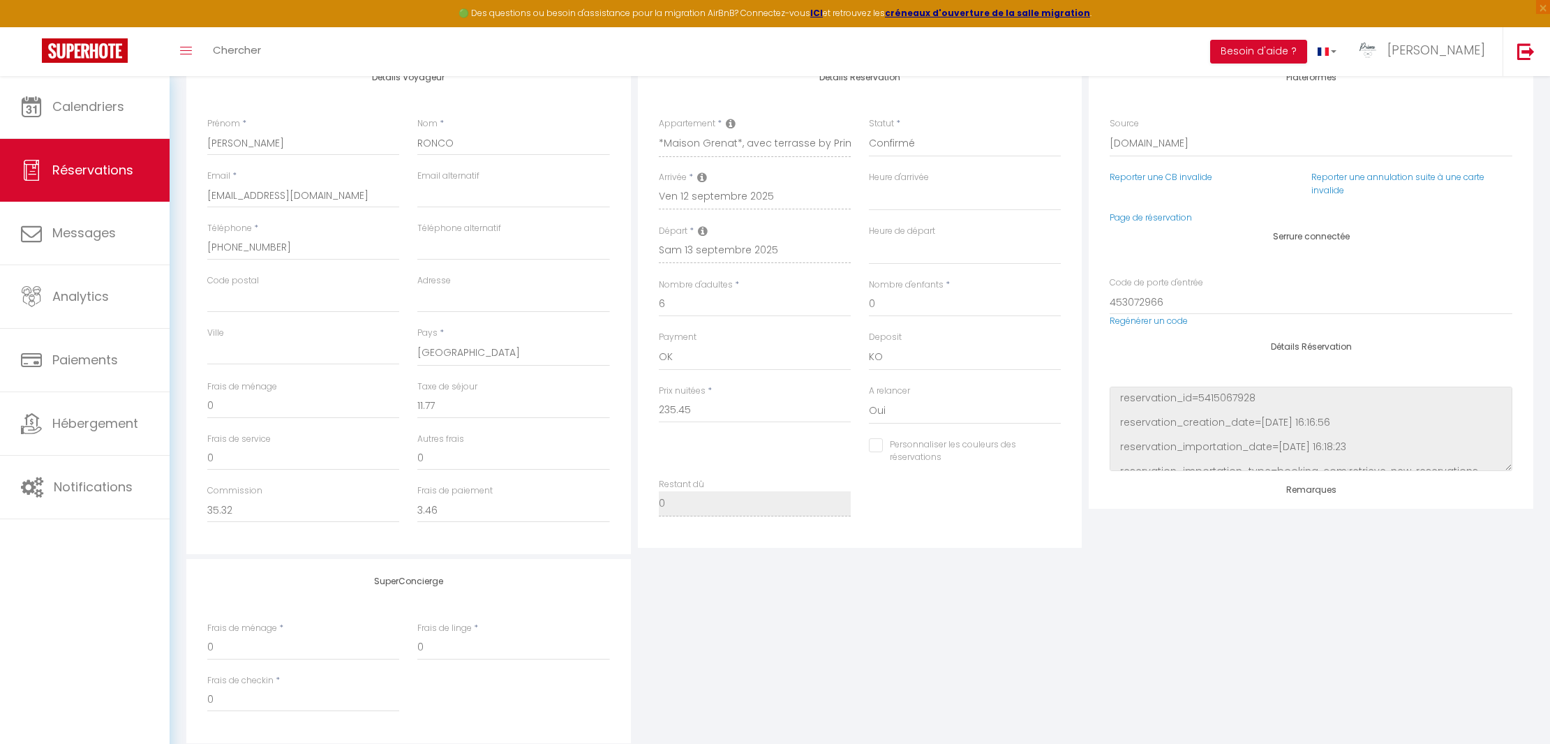
checkbox input "false"
select select
checkbox input "false"
select select
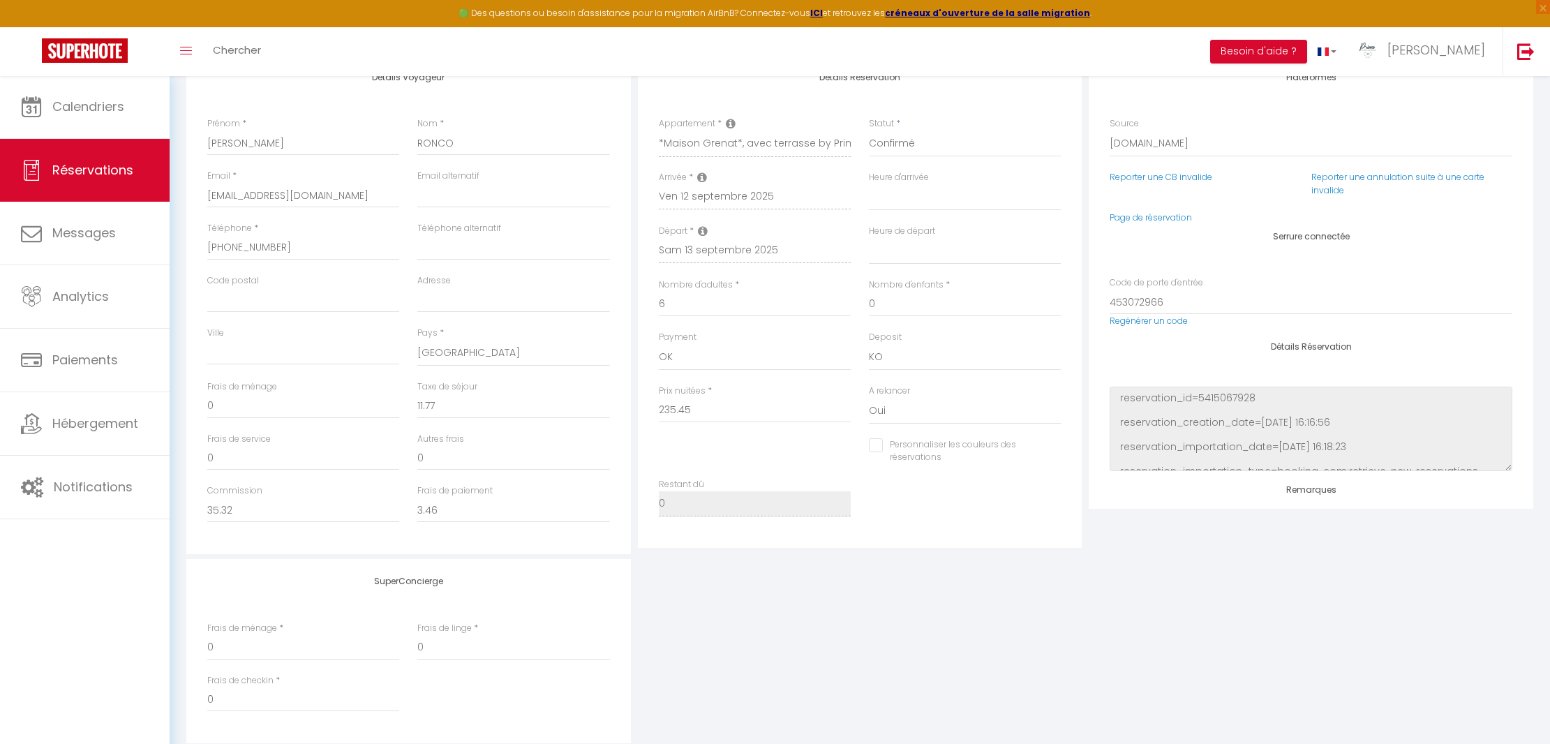
select select
checkbox input "false"
select select
checkbox input "false"
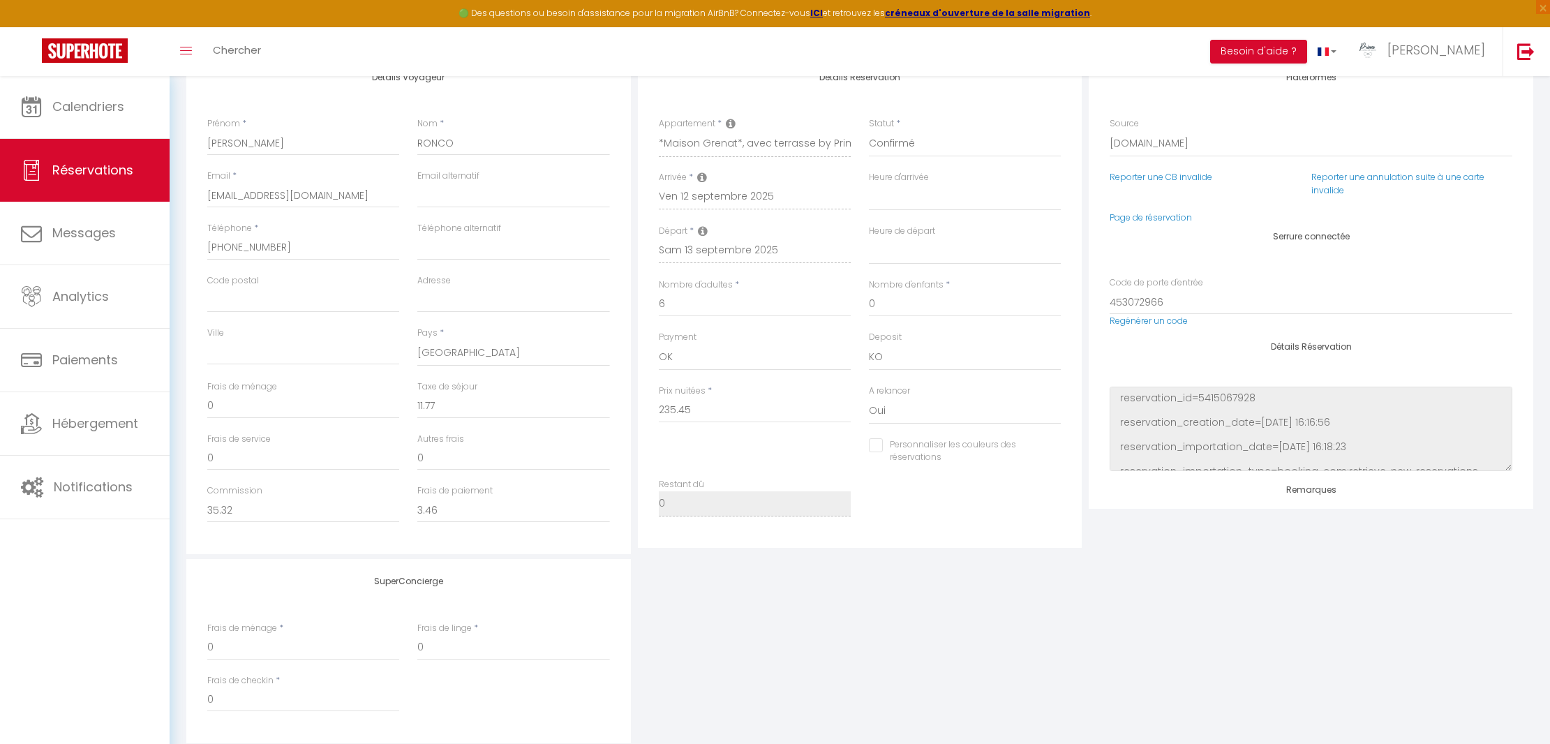
select select
checkbox input "false"
select select
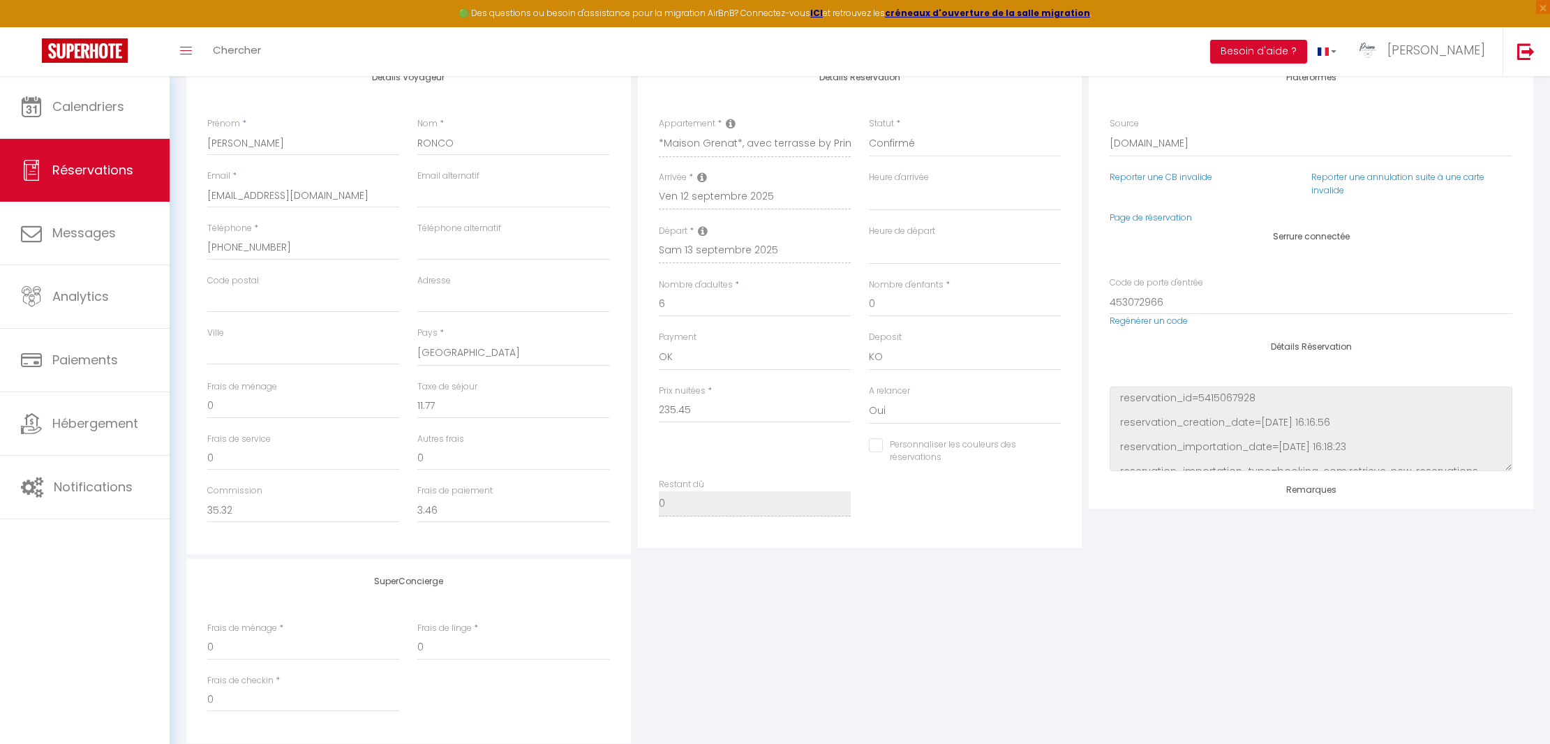
checkbox input "false"
